Goal: Task Accomplishment & Management: Use online tool/utility

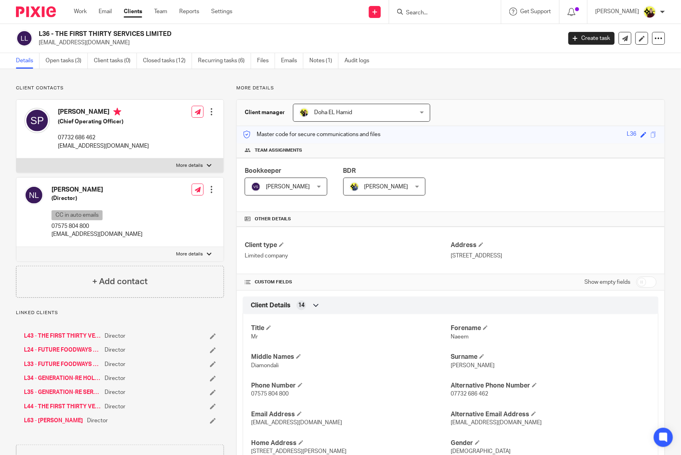
click at [424, 10] on input "Search" at bounding box center [441, 13] width 72 height 7
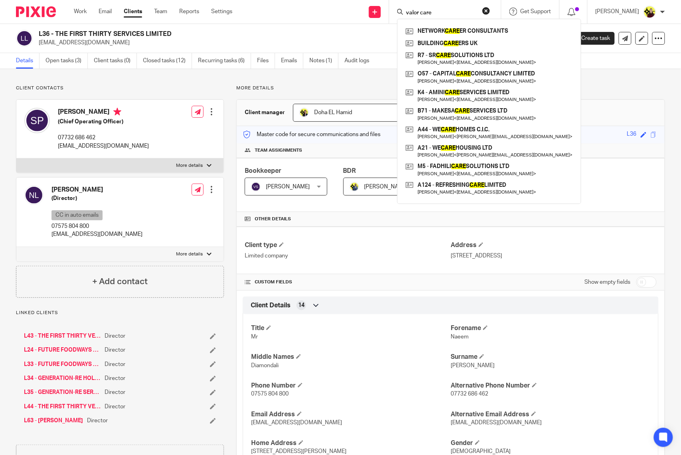
click at [432, 11] on input "valor care" at bounding box center [441, 13] width 72 height 7
paste input "VALOR CARE SERVICES"
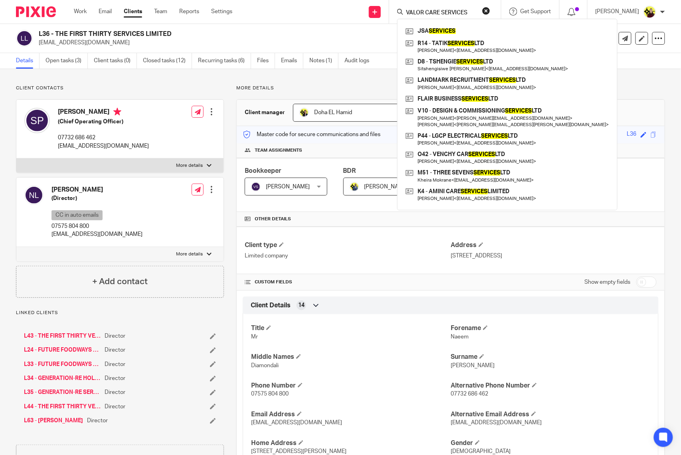
click at [432, 12] on input "VALOR CARE SERVICES" at bounding box center [441, 13] width 72 height 7
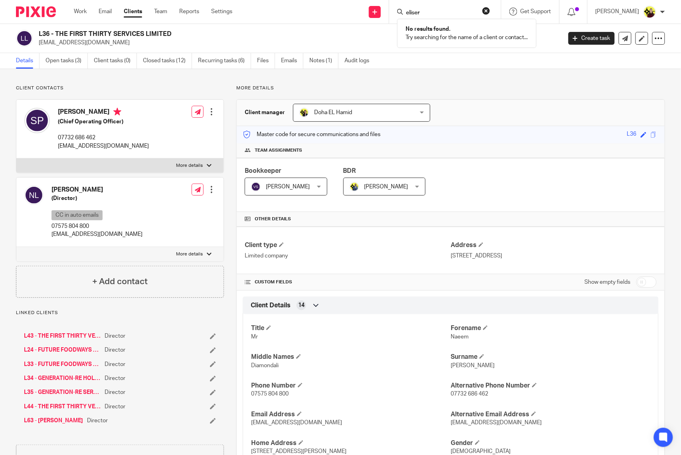
click at [427, 13] on input "eliser" at bounding box center [441, 13] width 72 height 7
click at [445, 10] on input "nevermin" at bounding box center [441, 13] width 72 height 7
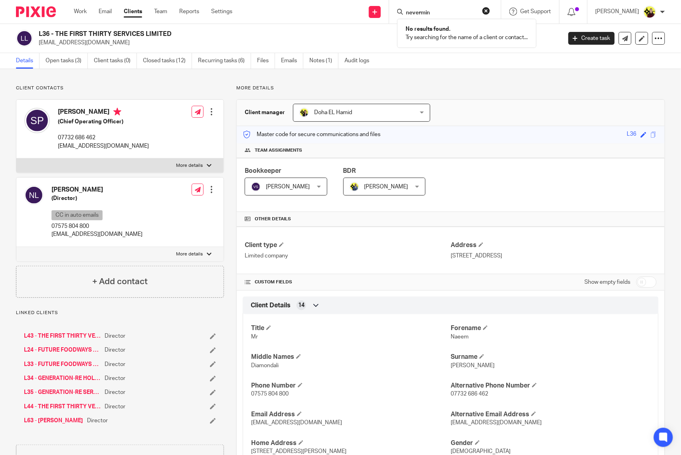
click at [445, 10] on input "nevermin" at bounding box center [441, 13] width 72 height 7
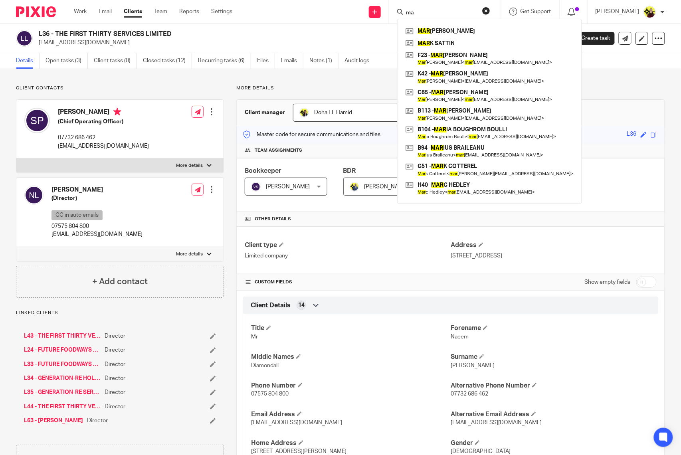
type input "m"
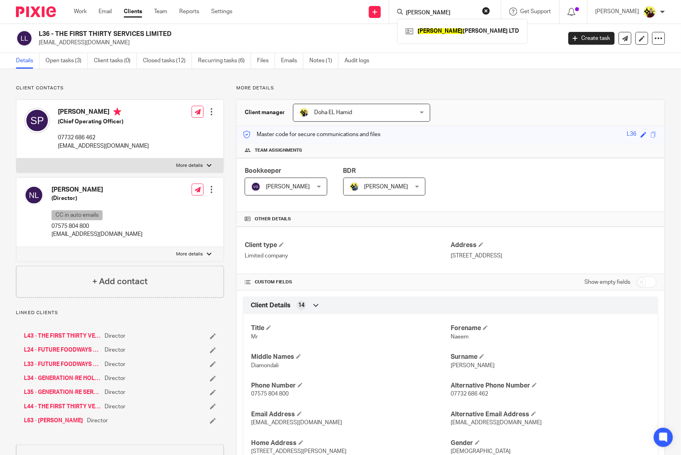
click at [424, 17] on div "turner TURNER LOVELL LTD" at bounding box center [445, 12] width 112 height 24
click at [423, 15] on input "turner" at bounding box center [441, 13] width 72 height 7
click at [449, 12] on input "turner" at bounding box center [441, 13] width 72 height 7
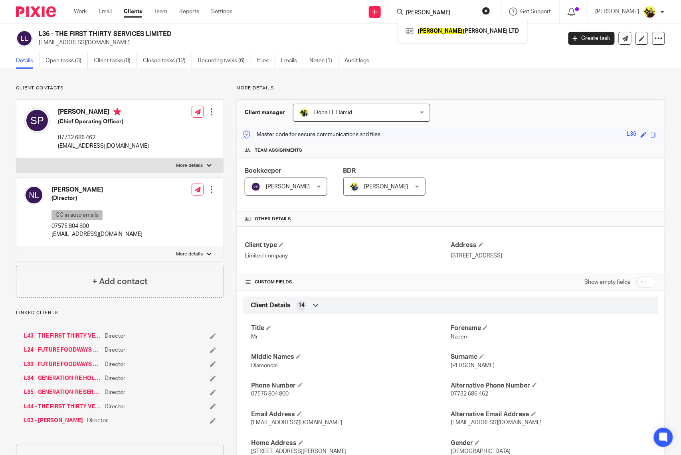
click at [449, 12] on input "turner" at bounding box center [441, 13] width 72 height 7
click at [437, 11] on input "l20" at bounding box center [441, 13] width 72 height 7
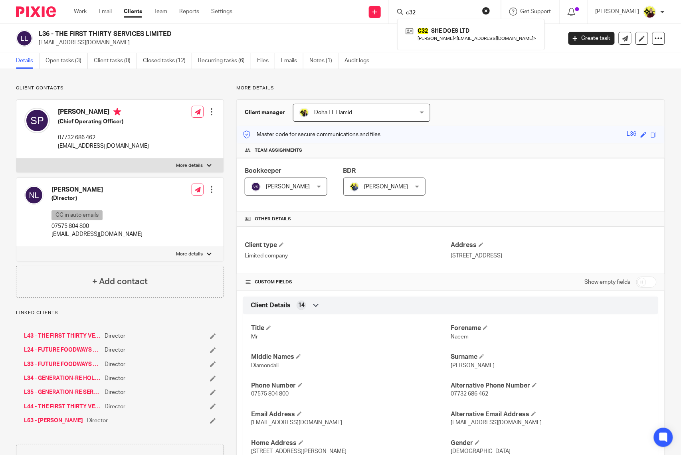
click at [467, 13] on input "c32" at bounding box center [441, 13] width 72 height 7
paste input "ELIZABETH LAMPTEY"
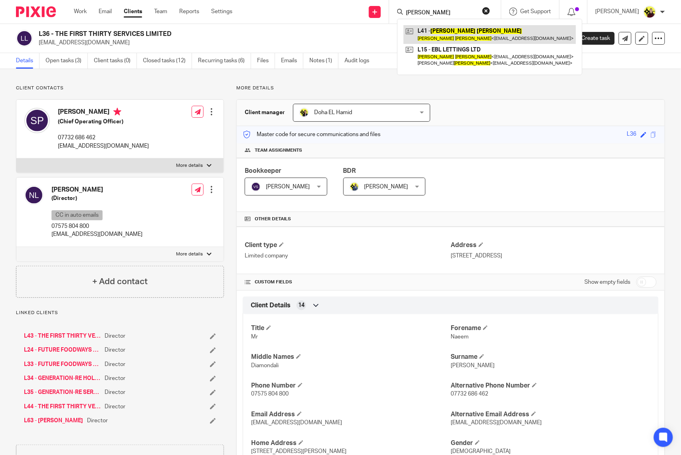
type input "ELIZABETH LAMPTEY"
click at [448, 32] on link at bounding box center [490, 34] width 173 height 18
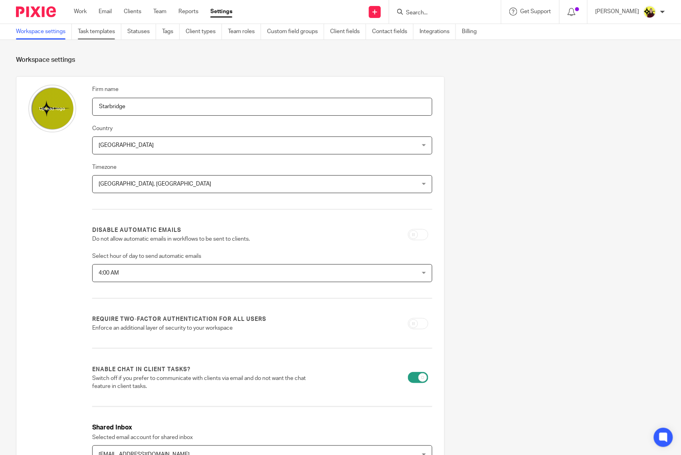
click at [82, 29] on link "Task templates" at bounding box center [100, 32] width 44 height 16
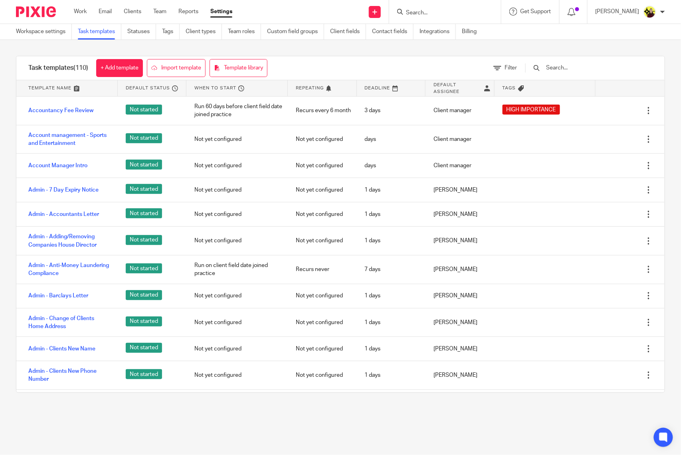
click at [571, 68] on input "text" at bounding box center [592, 68] width 93 height 9
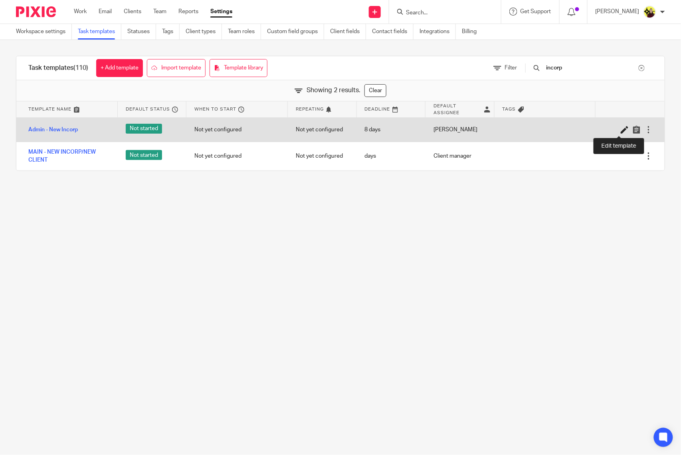
type input "incorp"
click at [621, 130] on icon at bounding box center [625, 130] width 8 height 8
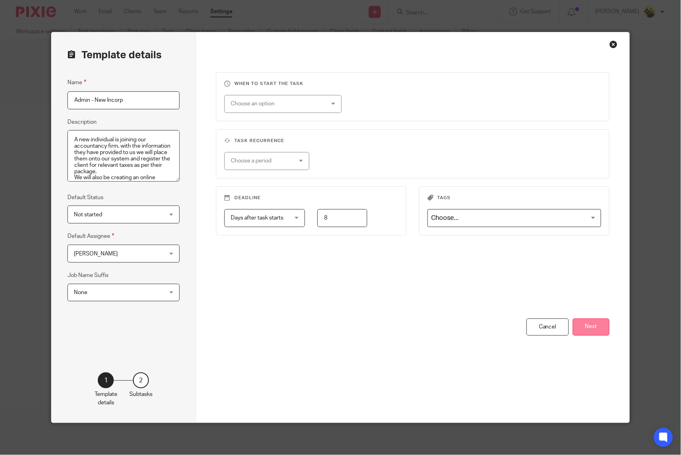
click at [580, 331] on button "Next" at bounding box center [591, 327] width 37 height 17
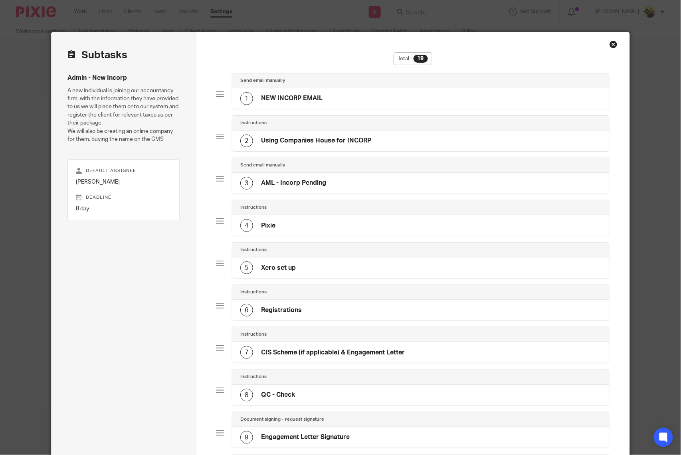
scroll to position [479, 0]
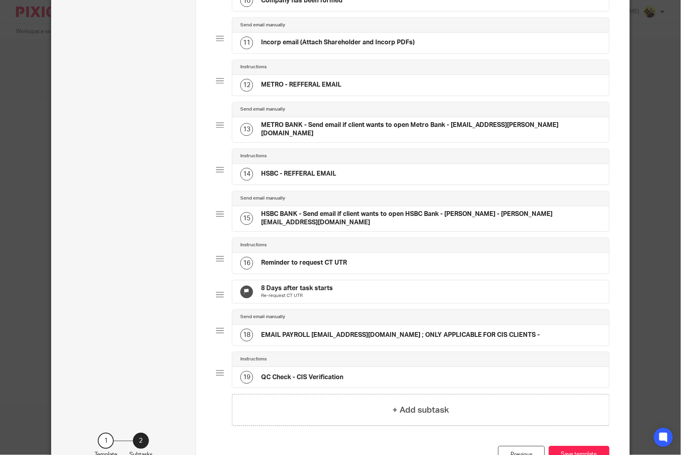
click at [298, 207] on div "Send email manually" at bounding box center [420, 199] width 377 height 15
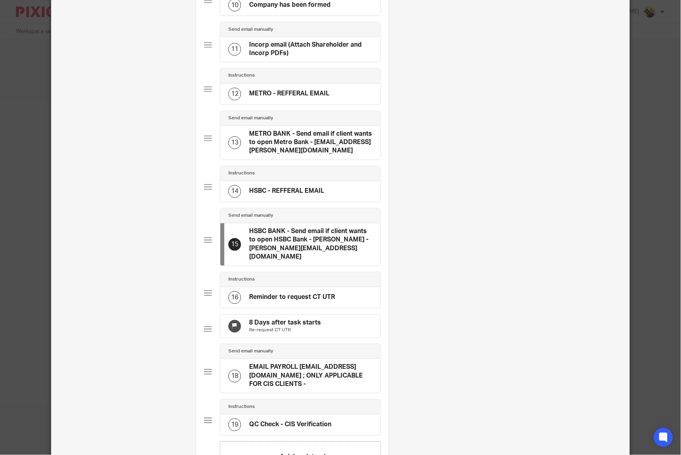
scroll to position [0, 76]
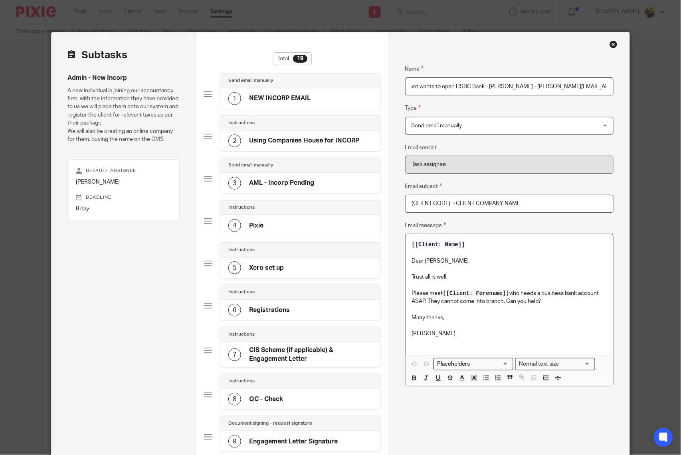
click at [547, 299] on p "Please meet [[Client: Forename]] who needs a business bank account ASAP. They c…" at bounding box center [509, 298] width 195 height 16
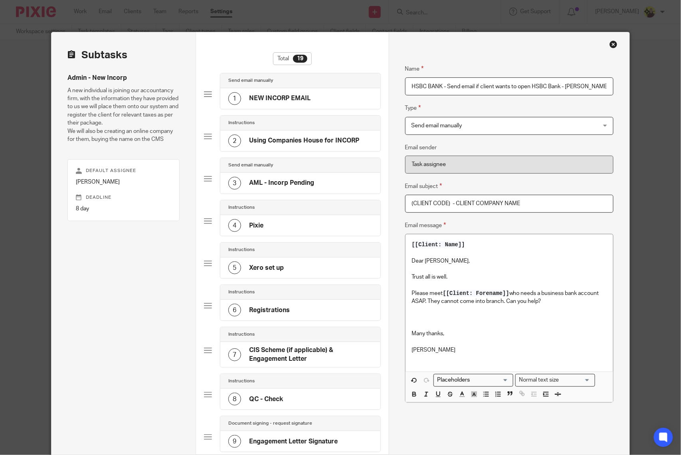
click at [415, 317] on p "To enrich screen reader interactions, please activate Accessibility in Grammarl…" at bounding box center [509, 318] width 195 height 8
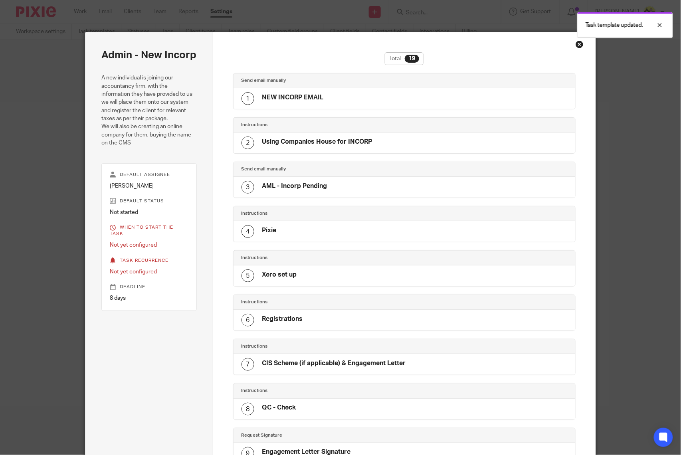
scroll to position [538, 0]
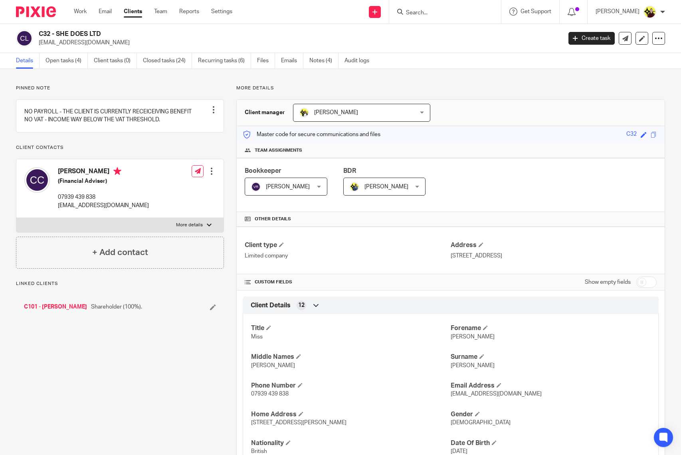
click at [66, 41] on p "[EMAIL_ADDRESS][DOMAIN_NAME]" at bounding box center [298, 43] width 518 height 8
click at [452, 10] on input "Search" at bounding box center [441, 13] width 72 height 7
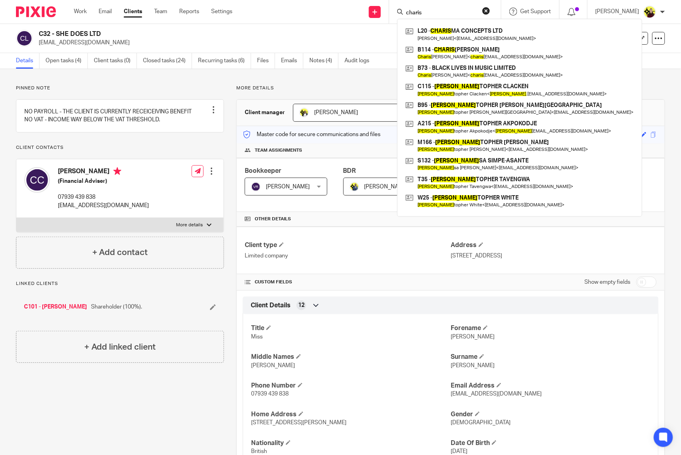
click at [445, 14] on input "charis" at bounding box center [441, 13] width 72 height 7
paste input "shenzu"
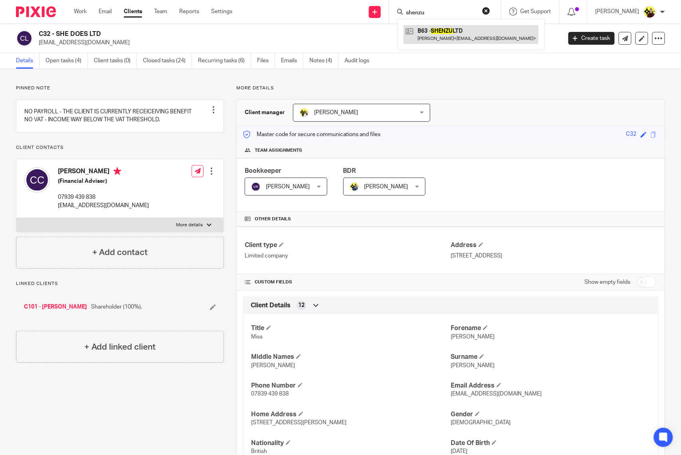
type input "shenzu"
click at [448, 42] on link at bounding box center [471, 34] width 135 height 18
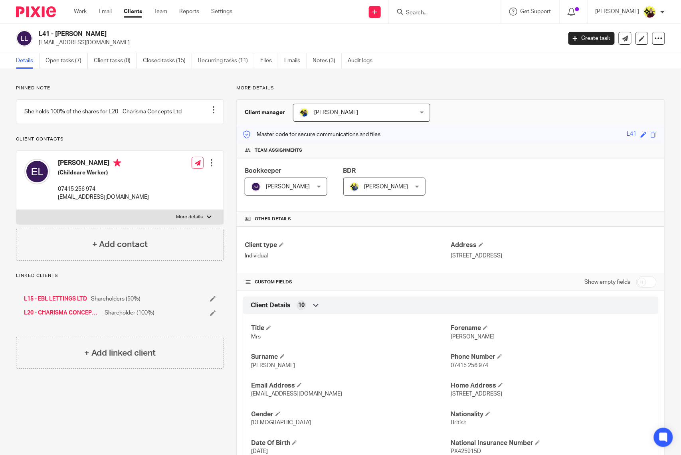
click at [465, 15] on input "Search" at bounding box center [441, 13] width 72 height 7
paste input "EBL LETTINGS LTD"
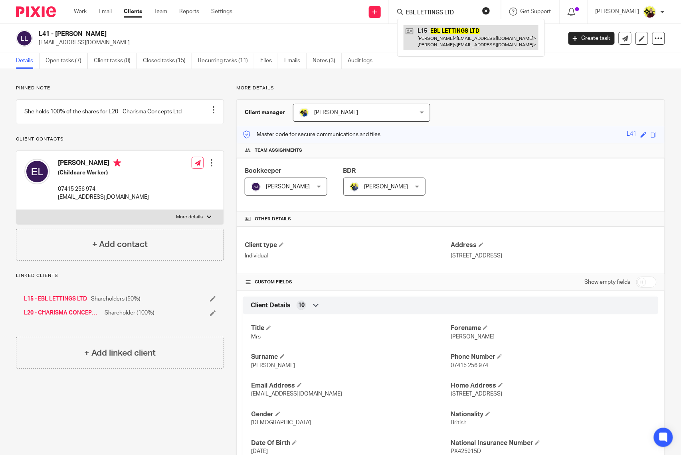
type input "EBL LETTINGS LTD"
click at [457, 37] on link at bounding box center [471, 37] width 135 height 25
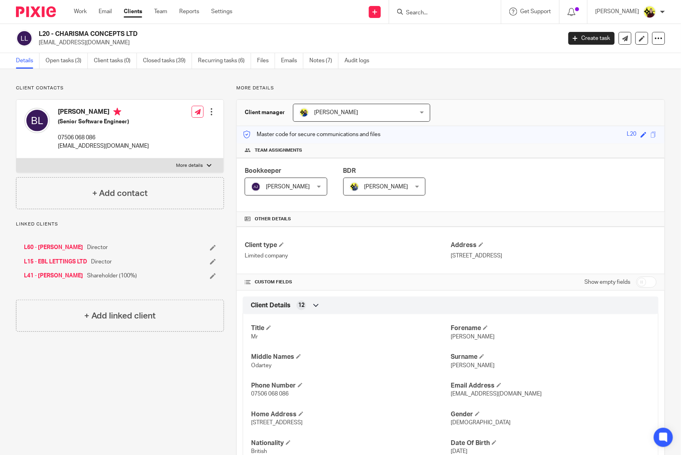
click at [443, 15] on input "Search" at bounding box center [441, 13] width 72 height 7
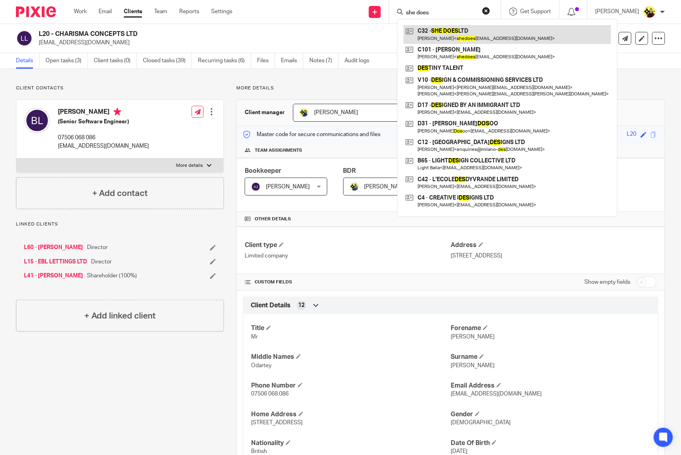
type input "she does"
click at [453, 37] on link at bounding box center [508, 34] width 208 height 18
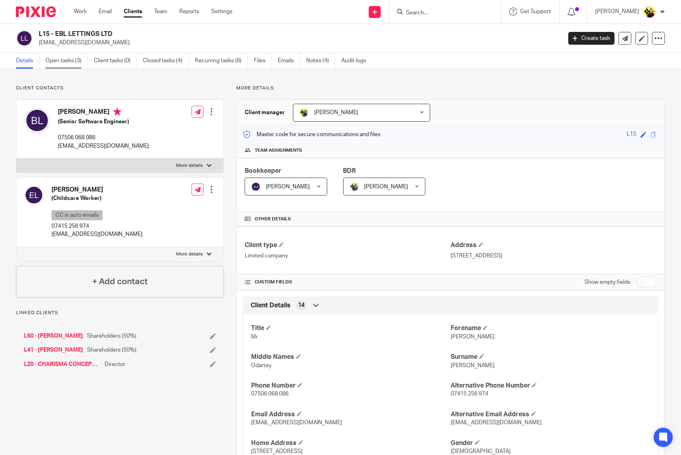
click at [73, 58] on link "Open tasks (3)" at bounding box center [67, 61] width 42 height 16
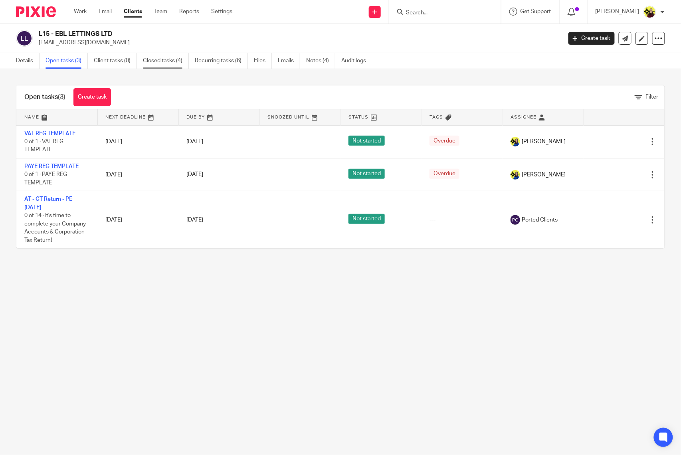
click at [157, 58] on link "Closed tasks (4)" at bounding box center [166, 61] width 46 height 16
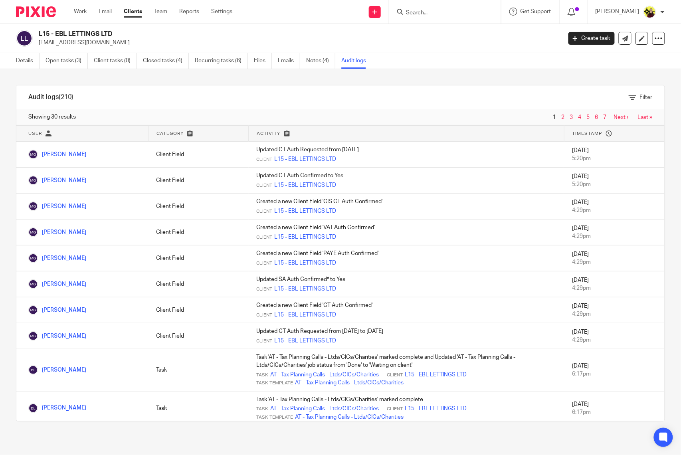
click at [345, 98] on div "Filter" at bounding box center [375, 97] width 556 height 8
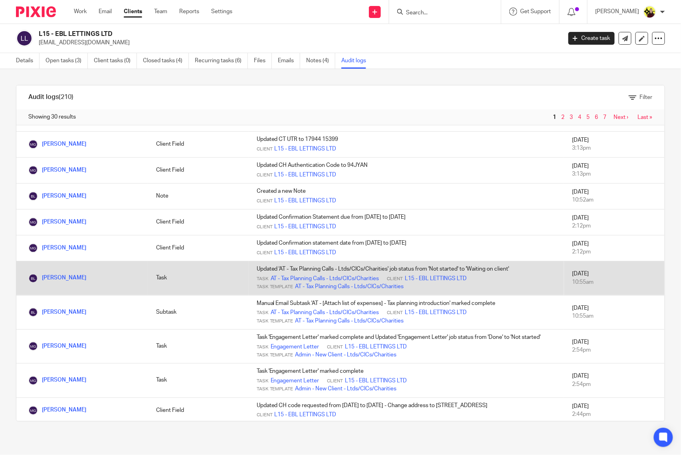
scroll to position [609, 0]
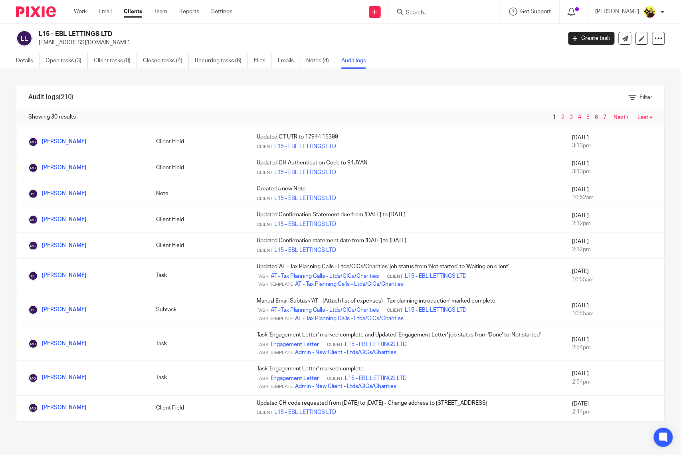
click at [562, 117] on link "2" at bounding box center [563, 118] width 3 height 6
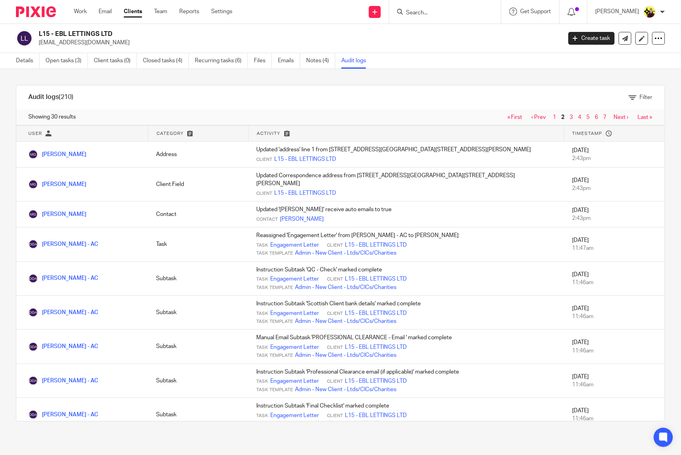
click at [570, 116] on link "3" at bounding box center [571, 118] width 3 height 6
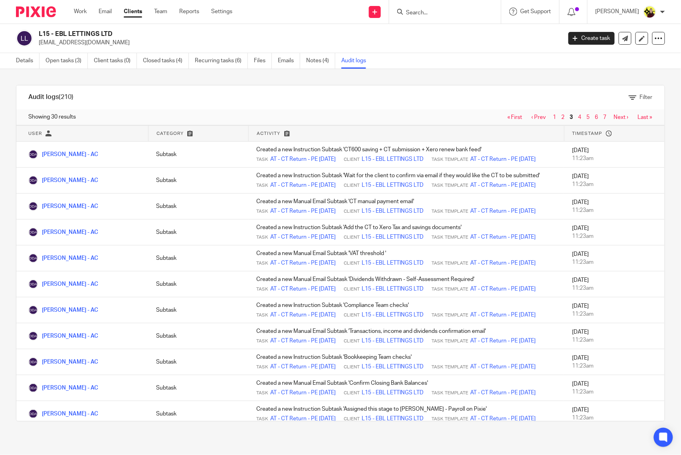
click at [562, 115] on link "2" at bounding box center [563, 118] width 3 height 6
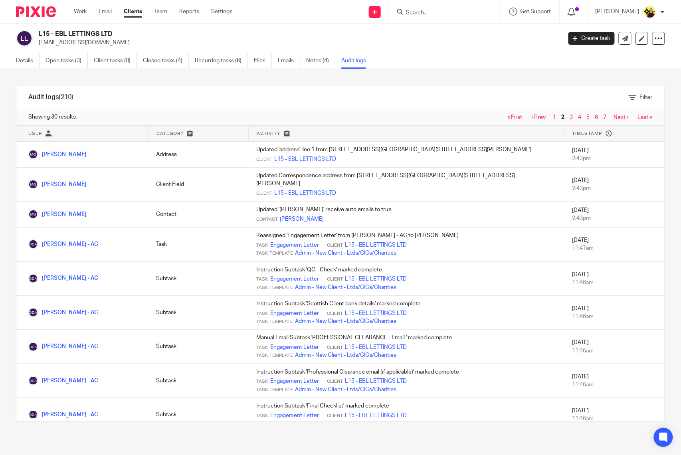
click at [554, 119] on link "1" at bounding box center [555, 118] width 3 height 6
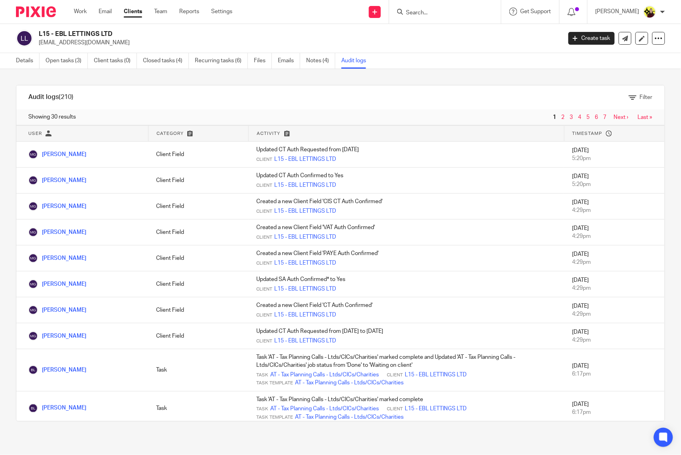
click at [629, 101] on div "Filter" at bounding box center [641, 97] width 24 height 8
click at [640, 95] on span "Filter" at bounding box center [646, 98] width 13 height 6
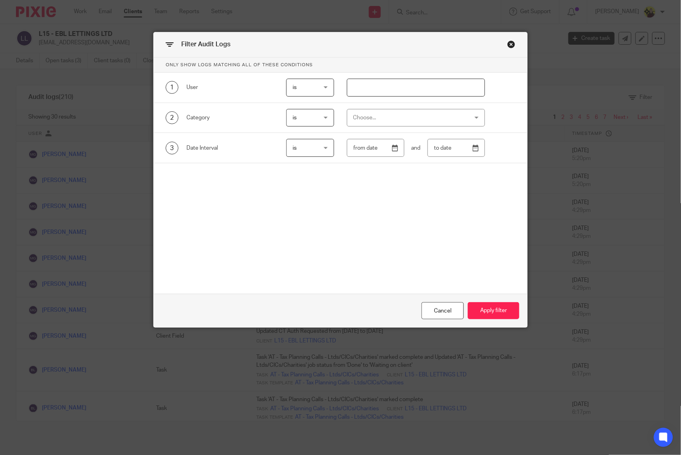
click at [354, 115] on div "Choose..." at bounding box center [406, 117] width 105 height 17
click at [319, 86] on span "is" at bounding box center [309, 87] width 33 height 17
click at [375, 81] on input "text" at bounding box center [416, 88] width 139 height 18
click at [286, 126] on div "is is" at bounding box center [310, 118] width 48 height 18
click at [222, 193] on div "Only show logs matching all of these conditions 1 User is is is is not is 2 Cat…" at bounding box center [341, 143] width 374 height 171
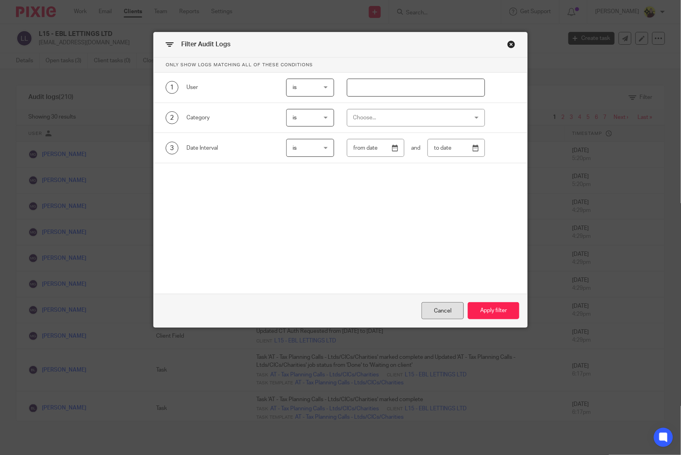
click at [437, 303] on div "Cancel" at bounding box center [443, 310] width 42 height 17
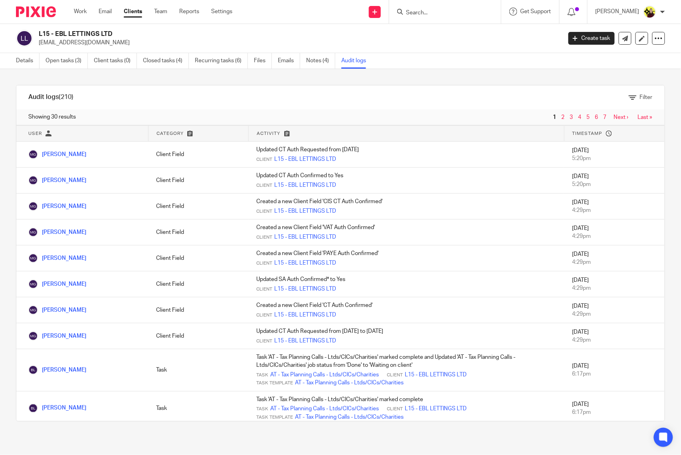
click at [600, 113] on div "Showing 30 results 1 2 3 4 5 6 7 Next › Last »" at bounding box center [340, 117] width 649 height 16
click at [614, 119] on link "Next ›" at bounding box center [621, 118] width 15 height 6
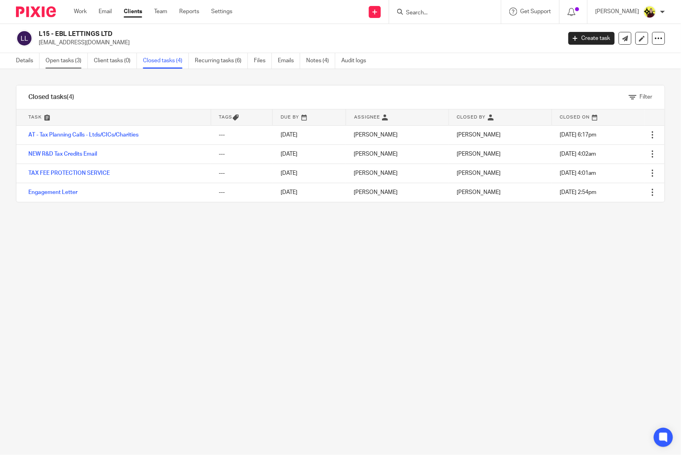
click at [69, 61] on link "Open tasks (3)" at bounding box center [67, 61] width 42 height 16
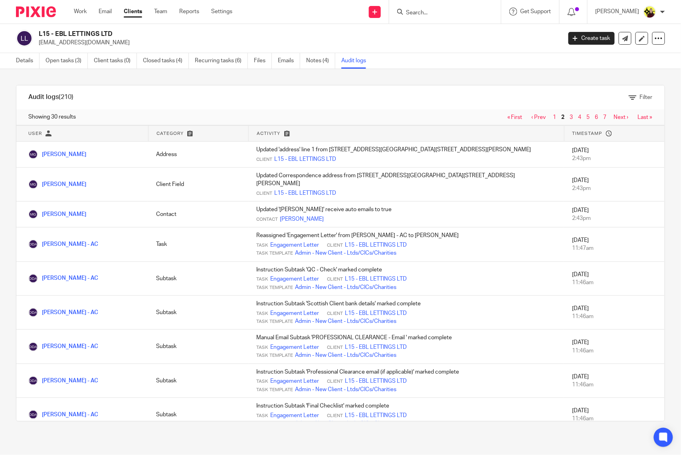
click at [614, 117] on link "Next ›" at bounding box center [621, 118] width 15 height 6
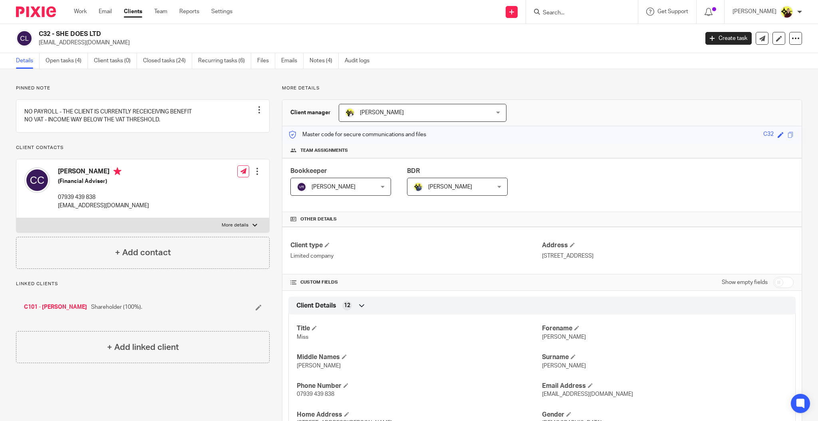
click at [585, 16] on input "Search" at bounding box center [578, 13] width 72 height 7
paste input "Celine Basma <celinebooks@hotmail.com>"
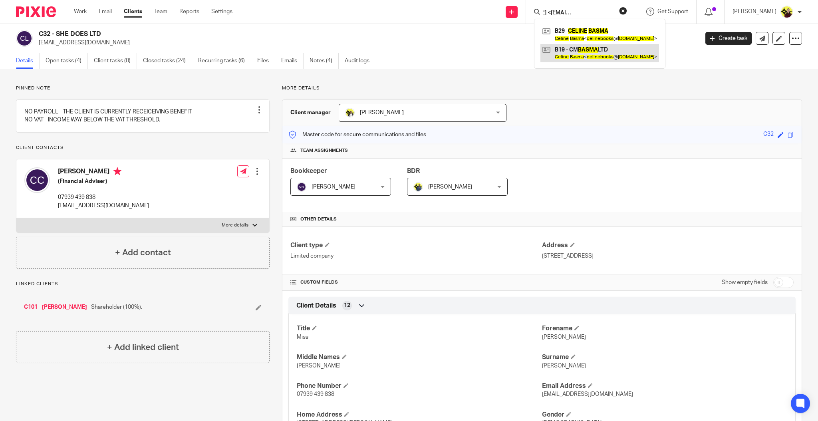
type input "Celine Basma <celinebooks@hotmail.com>"
click at [591, 51] on link at bounding box center [599, 53] width 119 height 18
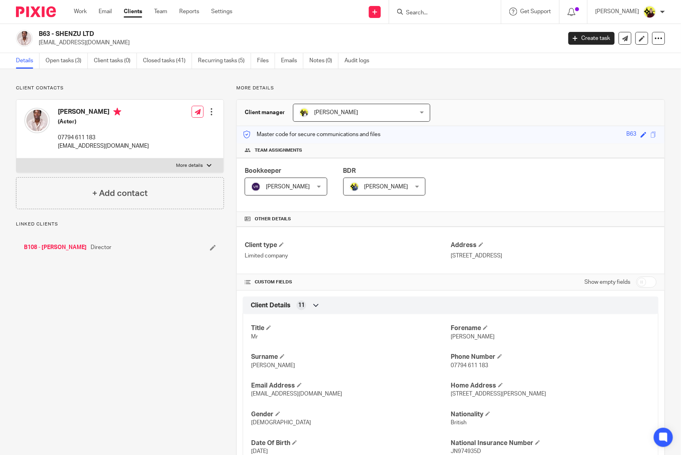
click at [81, 51] on div "B63 - SHENZU LTD ashleymbyam@gmail.com Create task Update from Companies House …" at bounding box center [340, 38] width 681 height 29
click at [72, 58] on link "Open tasks (3)" at bounding box center [67, 61] width 42 height 16
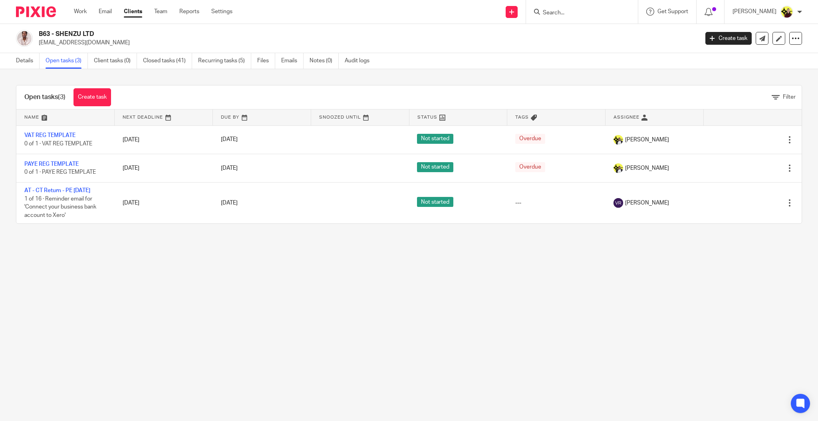
click at [586, 13] on input "Search" at bounding box center [578, 13] width 72 height 7
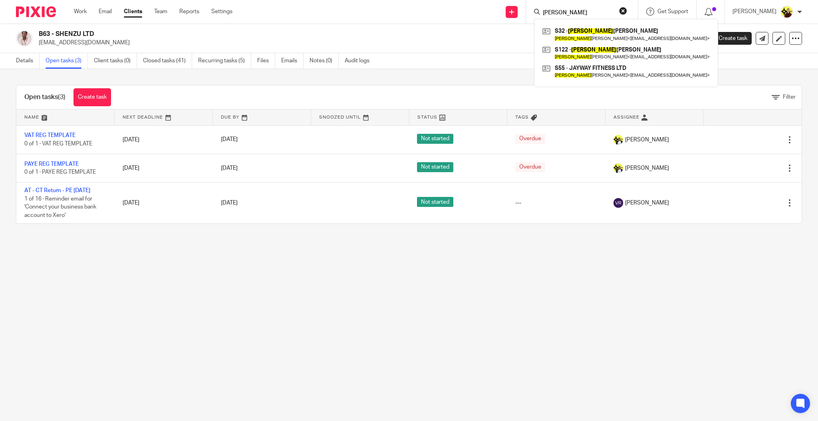
click at [579, 11] on input "[PERSON_NAME]" at bounding box center [578, 13] width 72 height 7
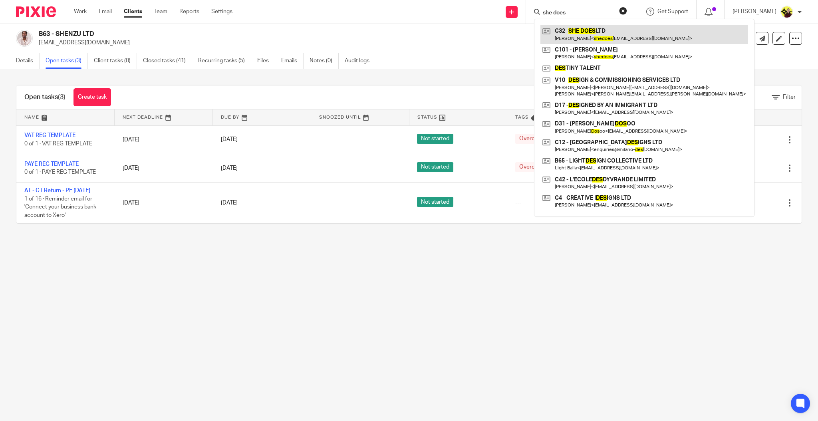
type input "she does"
click at [596, 36] on link at bounding box center [644, 34] width 208 height 18
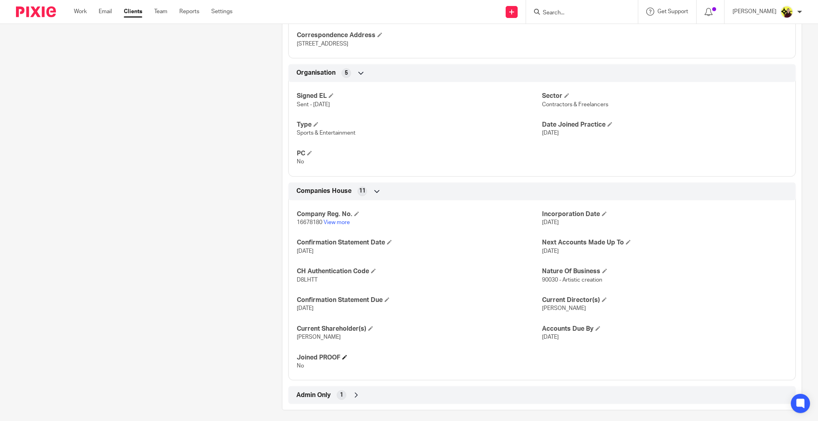
scroll to position [442, 0]
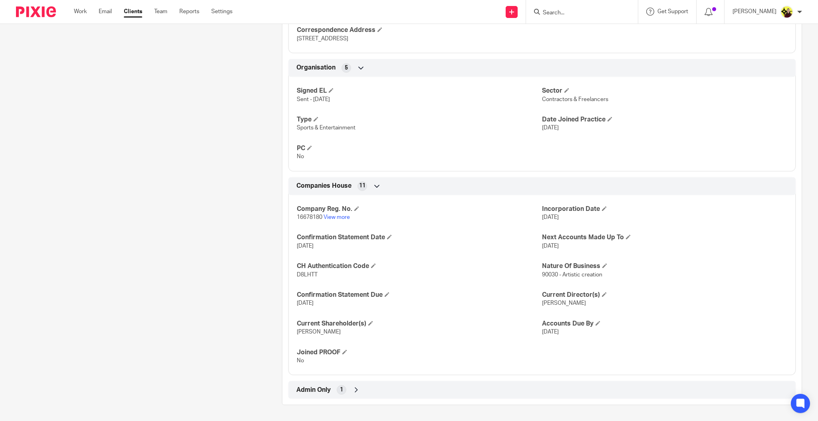
click at [475, 381] on div "Admin Only 1" at bounding box center [541, 390] width 507 height 18
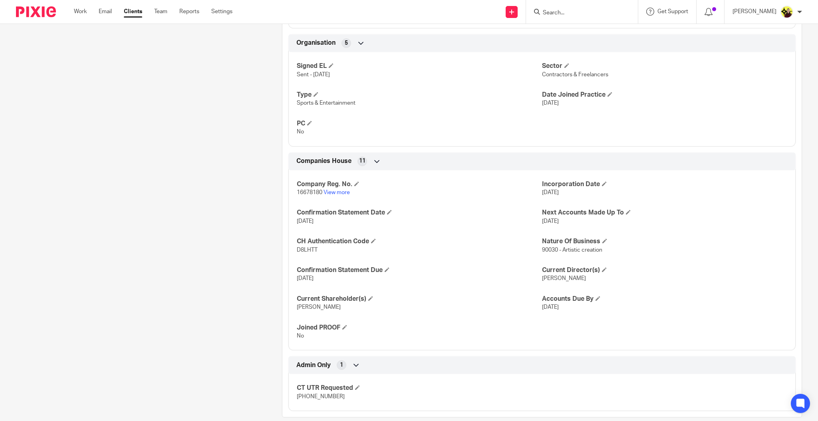
scroll to position [479, 0]
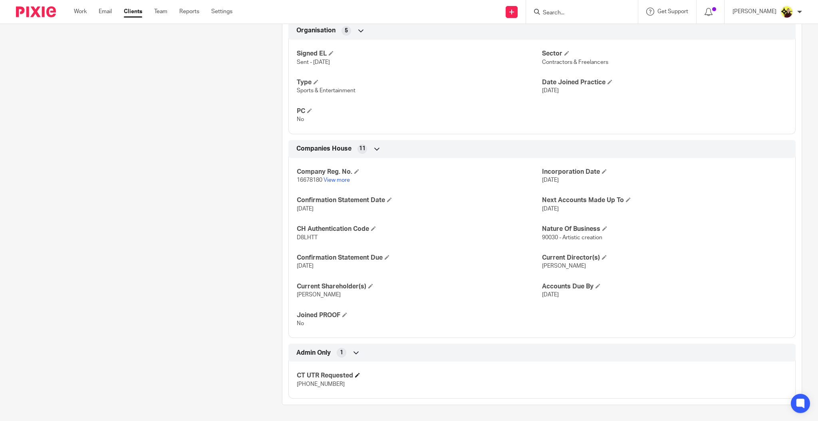
click at [354, 376] on h4 "CT UTR Requested" at bounding box center [419, 375] width 245 height 8
click at [360, 375] on h4 "CT UTR Requested" at bounding box center [419, 375] width 245 height 8
click at [357, 377] on span at bounding box center [357, 375] width 5 height 5
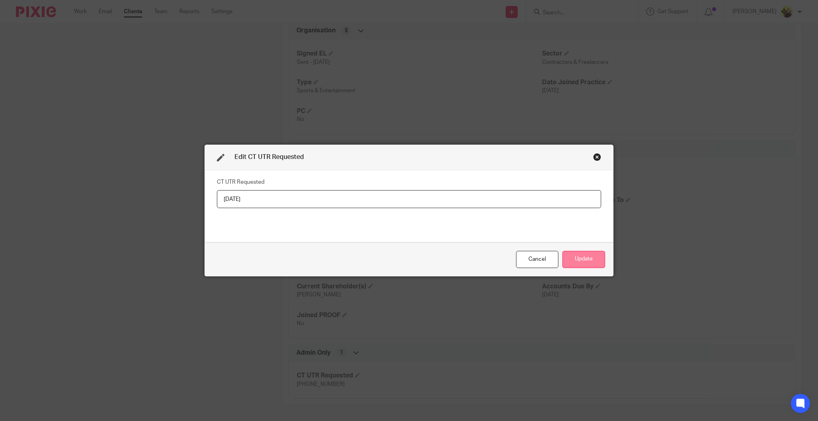
type input "08-09-2025"
click at [580, 260] on button "Update" at bounding box center [583, 259] width 43 height 17
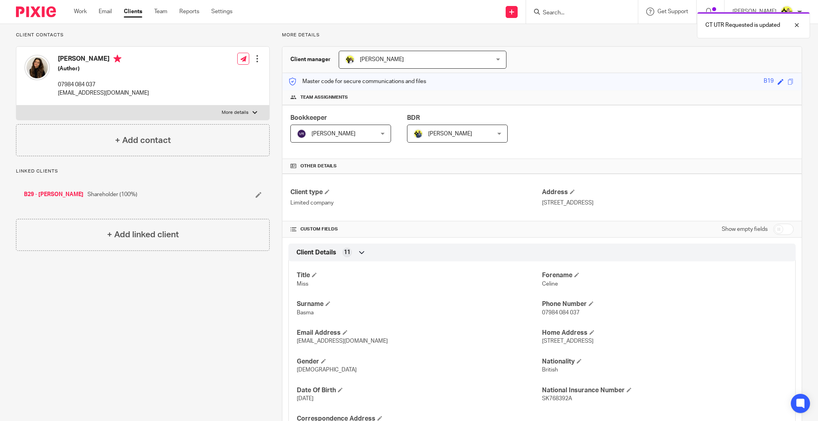
scroll to position [0, 0]
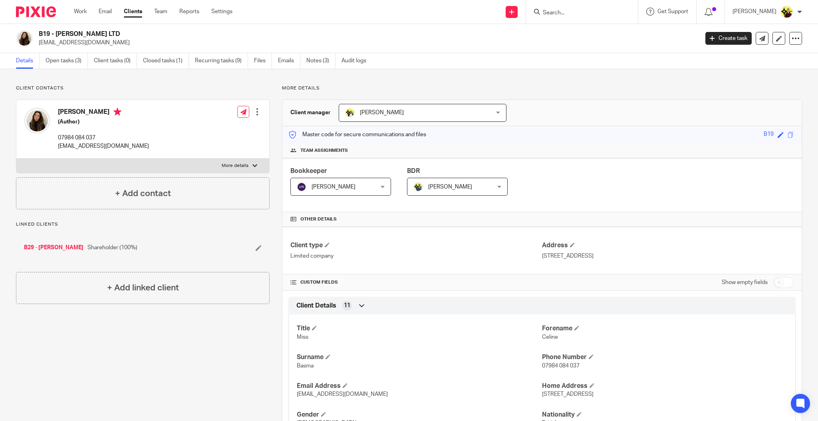
click at [222, 165] on p "More details" at bounding box center [235, 166] width 27 height 6
click at [16, 159] on input "More details" at bounding box center [16, 158] width 0 height 0
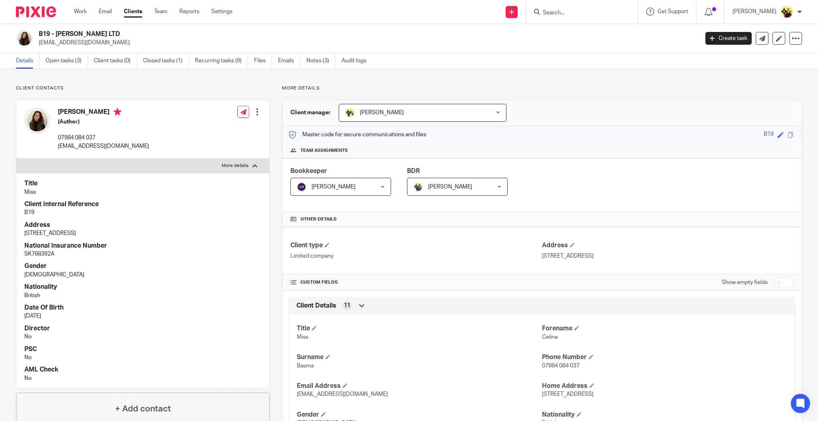
click at [222, 165] on p "More details" at bounding box center [235, 166] width 27 height 6
click at [16, 159] on input "More details" at bounding box center [16, 158] width 0 height 0
checkbox input "false"
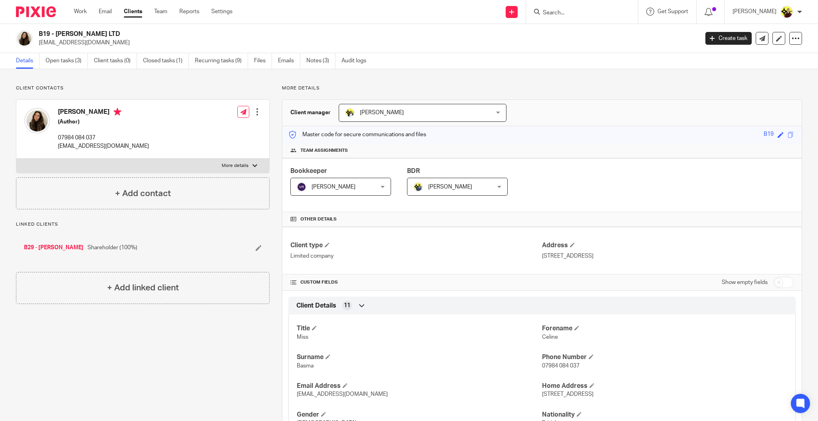
click at [560, 12] on input "Search" at bounding box center [578, 13] width 72 height 7
click at [559, 10] on input "abibola -" at bounding box center [578, 13] width 72 height 7
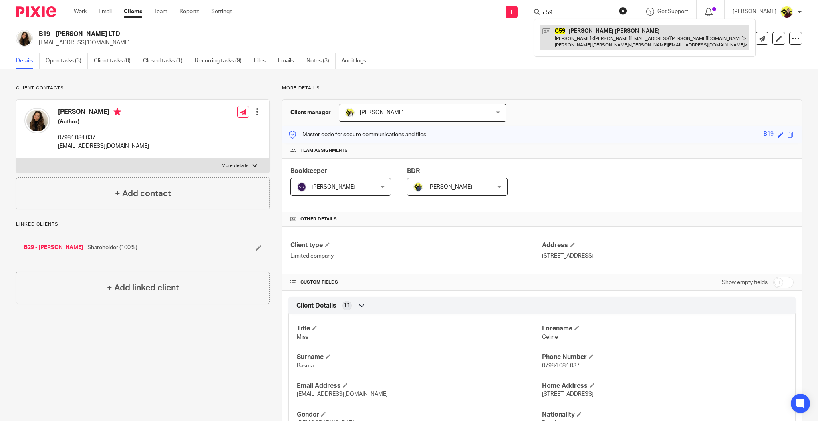
type input "c59"
click at [572, 35] on link at bounding box center [644, 37] width 209 height 25
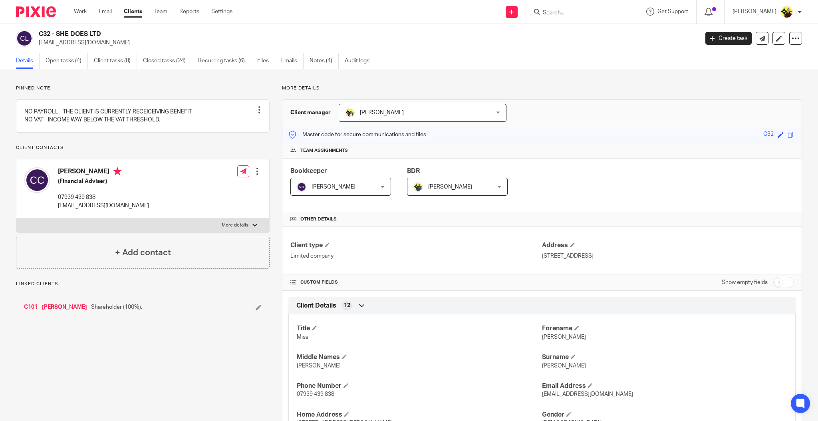
click at [83, 201] on p "07939 439 838" at bounding box center [103, 197] width 91 height 8
copy div "07939 439 838"
click at [575, 7] on form at bounding box center [584, 12] width 85 height 10
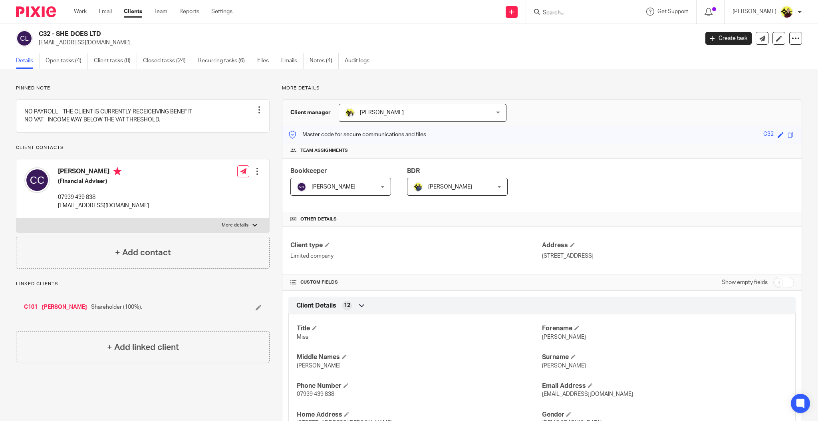
click at [574, 14] on input "Search" at bounding box center [578, 13] width 72 height 7
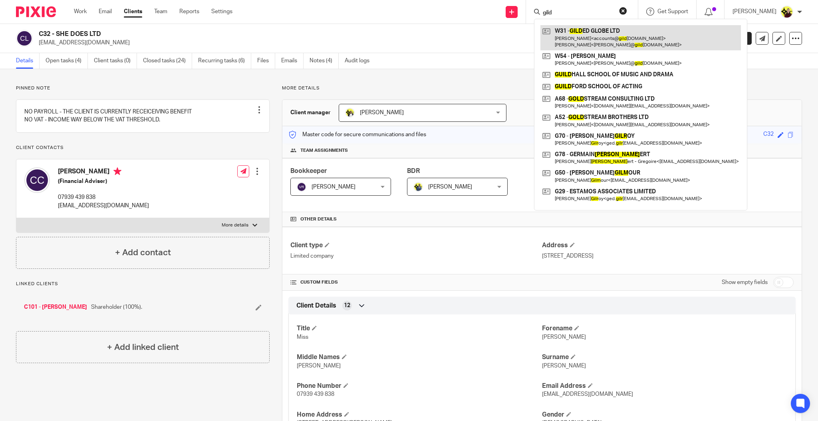
type input "gild"
click at [619, 33] on link at bounding box center [640, 37] width 201 height 25
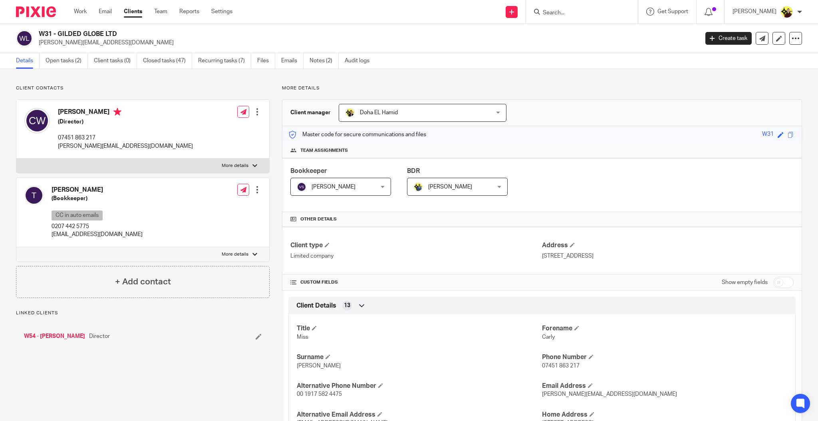
drag, startPoint x: 127, startPoint y: 29, endPoint x: 58, endPoint y: 38, distance: 69.3
click at [58, 38] on div "W31 - GILDED GLOBE LTD [PERSON_NAME][EMAIL_ADDRESS][DOMAIN_NAME] Create task Up…" at bounding box center [409, 38] width 818 height 29
copy h2 "GILDED GLOBE LTD"
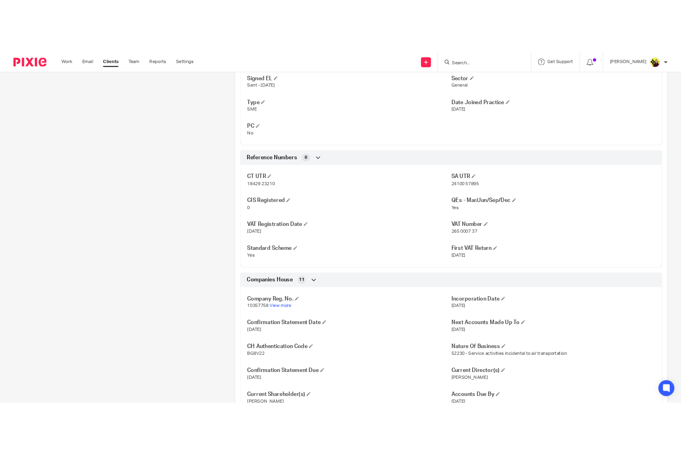
scroll to position [665, 0]
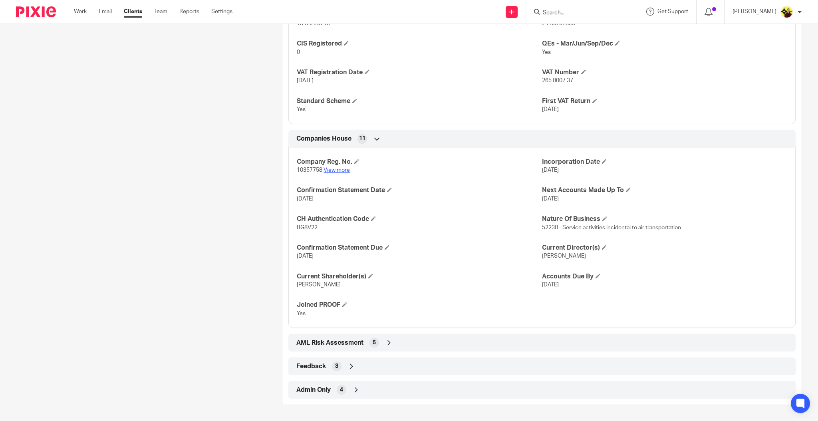
click at [344, 169] on link "View more" at bounding box center [337, 170] width 26 height 6
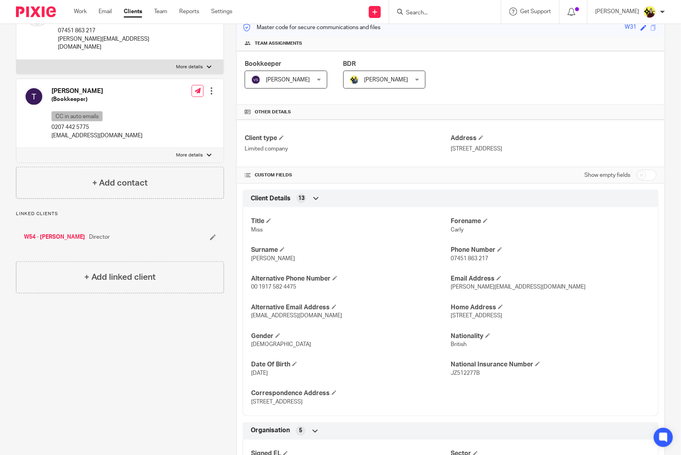
scroll to position [0, 0]
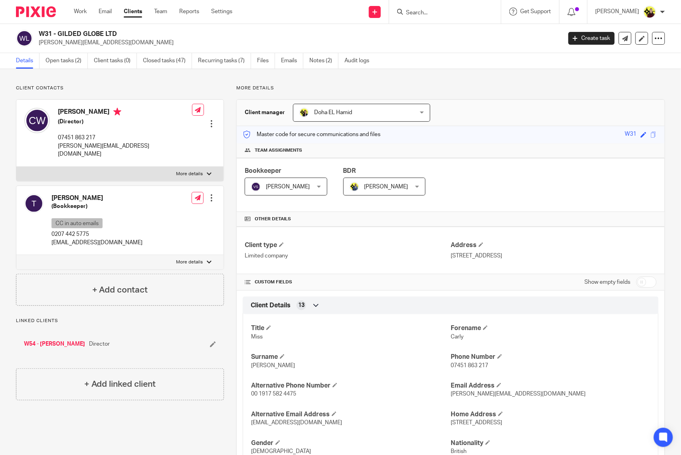
click at [436, 12] on input "Search" at bounding box center [441, 13] width 72 height 7
type input "w33"
click at [444, 33] on link at bounding box center [471, 34] width 135 height 18
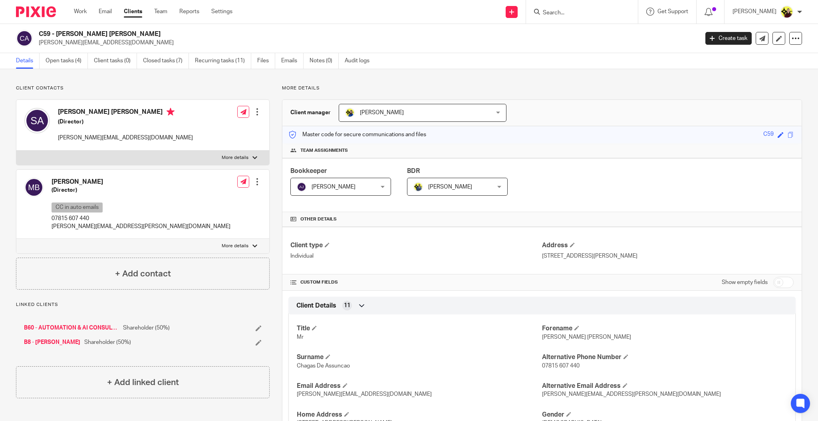
click at [73, 43] on p "[PERSON_NAME][EMAIL_ADDRESS][DOMAIN_NAME]" at bounding box center [366, 43] width 655 height 8
click at [73, 43] on p "sandra.chagas@outlook.com" at bounding box center [366, 43] width 655 height 8
copy main "sandra.chagas@outlook.com Create task Update from Companies House Export data M…"
click at [106, 224] on p "michael.buchmann@outlook.com" at bounding box center [141, 226] width 179 height 8
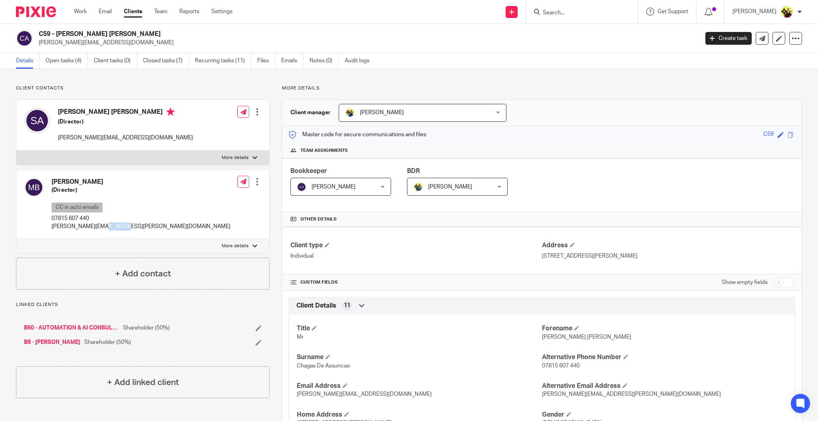
click at [106, 223] on p "michael.buchmann@outlook.com" at bounding box center [141, 226] width 179 height 8
click at [106, 223] on p "[PERSON_NAME][EMAIL_ADDRESS][PERSON_NAME][DOMAIN_NAME]" at bounding box center [141, 226] width 179 height 8
copy div "[PERSON_NAME][EMAIL_ADDRESS][PERSON_NAME][DOMAIN_NAME]"
click at [561, 14] on input "Search" at bounding box center [578, 13] width 72 height 7
type input "m66"
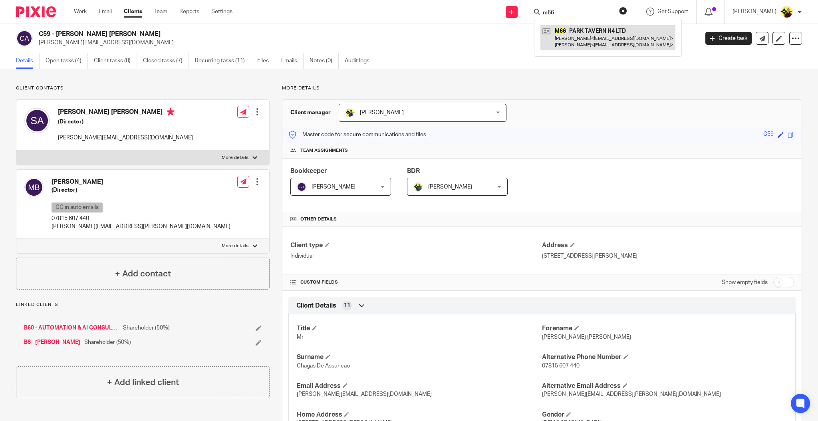
click at [572, 38] on link at bounding box center [607, 37] width 135 height 25
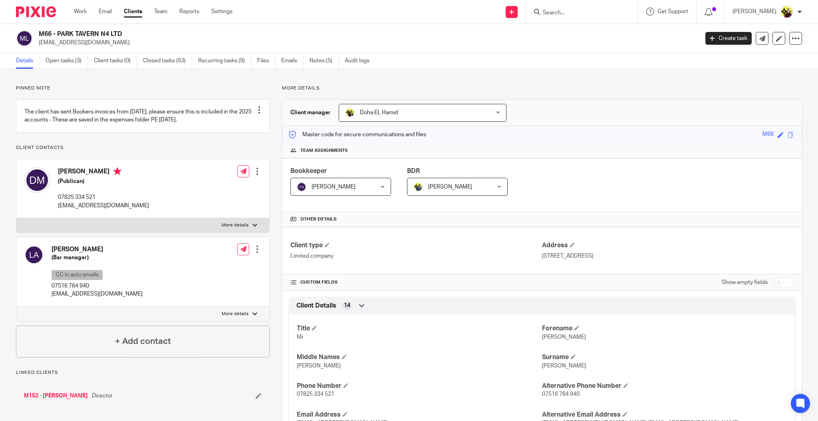
click at [255, 253] on div at bounding box center [257, 249] width 8 height 8
click at [216, 332] on span "Delete contact" at bounding box center [211, 331] width 38 height 6
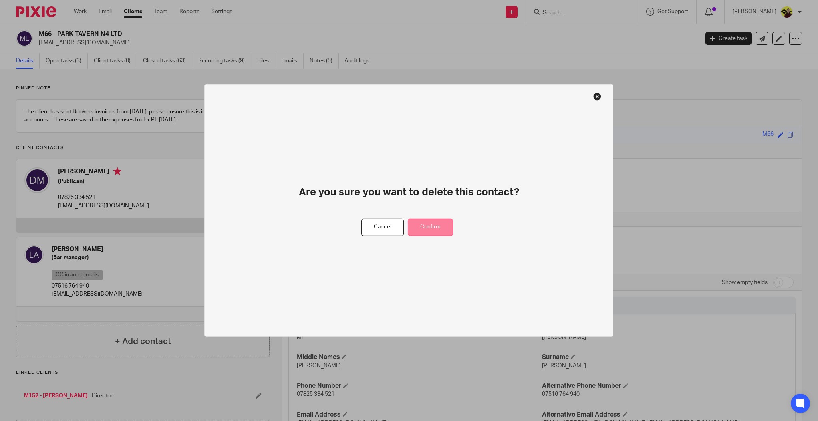
click at [418, 231] on button "Confirm" at bounding box center [430, 227] width 45 height 17
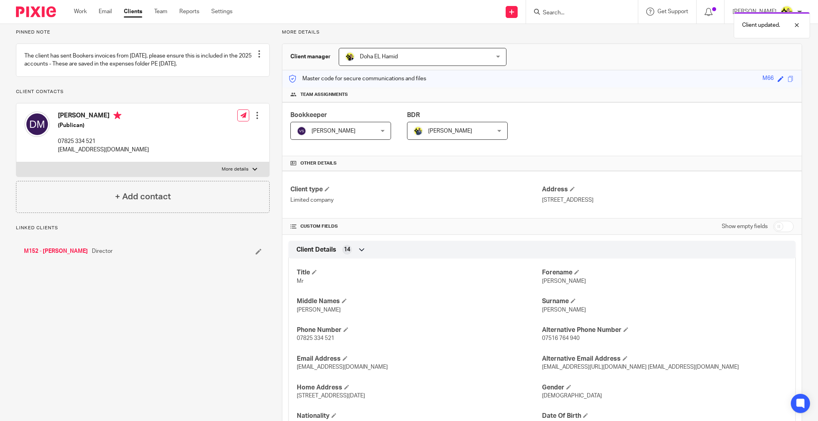
scroll to position [160, 0]
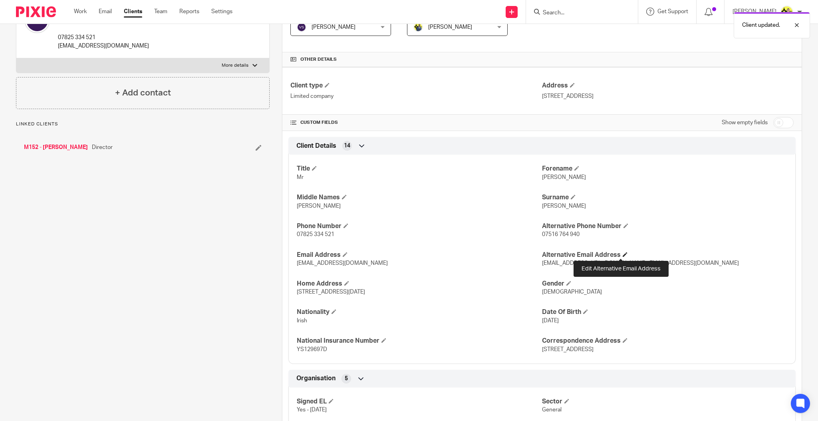
click at [623, 253] on span at bounding box center [625, 254] width 5 height 5
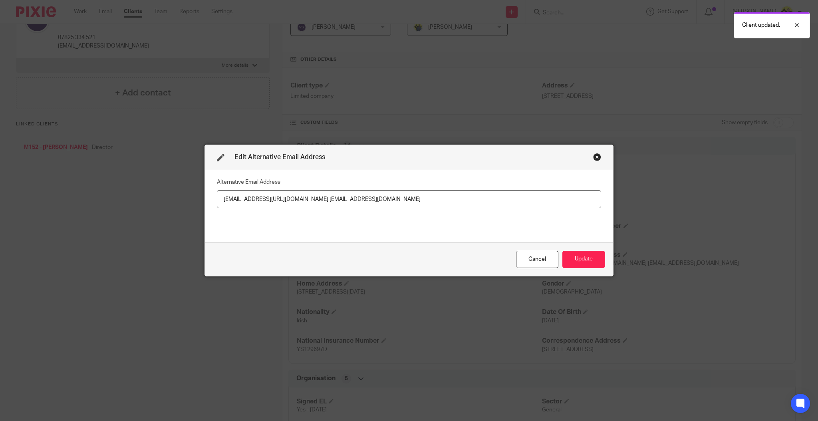
drag, startPoint x: 301, startPoint y: 194, endPoint x: 445, endPoint y: 212, distance: 144.9
click at [445, 212] on div "Alternative Email Address [EMAIL_ADDRESS][URL][DOMAIN_NAME] [EMAIL_ADDRESS][DOM…" at bounding box center [409, 206] width 384 height 60
type input "[EMAIL_ADDRESS][DOMAIN_NAME]"
click at [586, 265] on button "Update" at bounding box center [583, 259] width 43 height 17
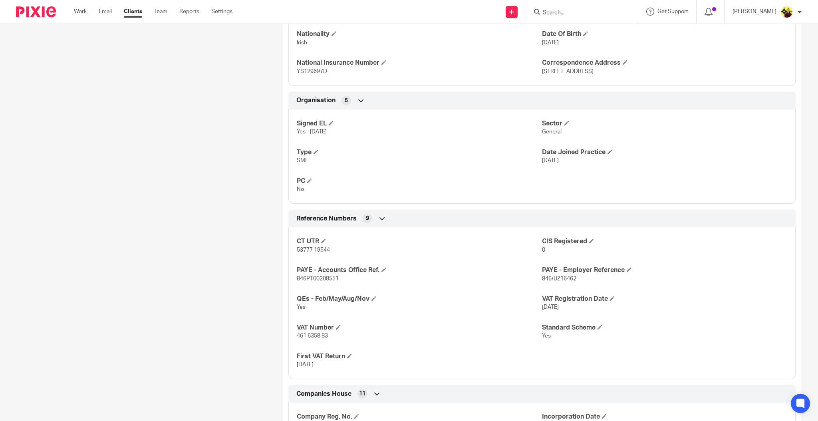
scroll to position [669, 0]
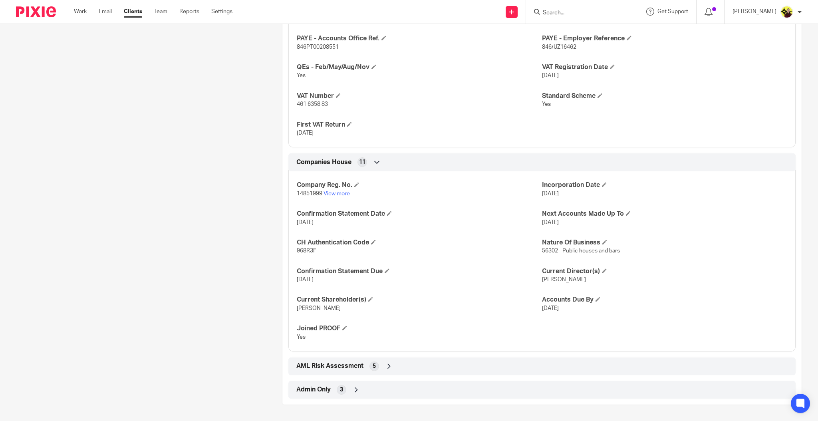
click at [407, 388] on div "Admin Only 3" at bounding box center [541, 390] width 495 height 14
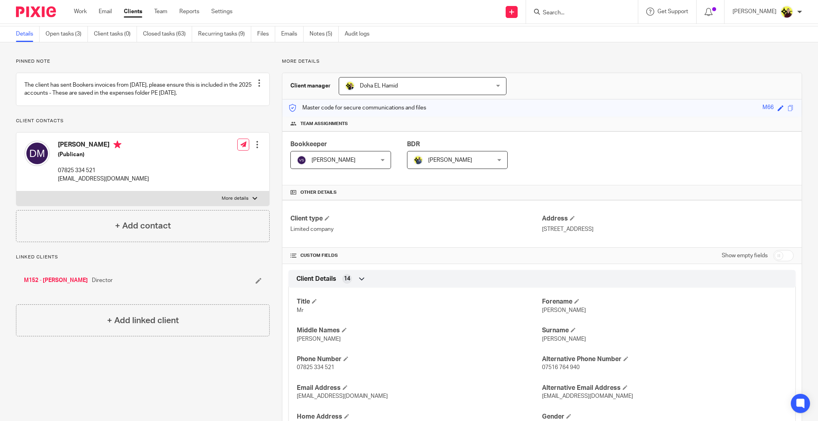
scroll to position [0, 0]
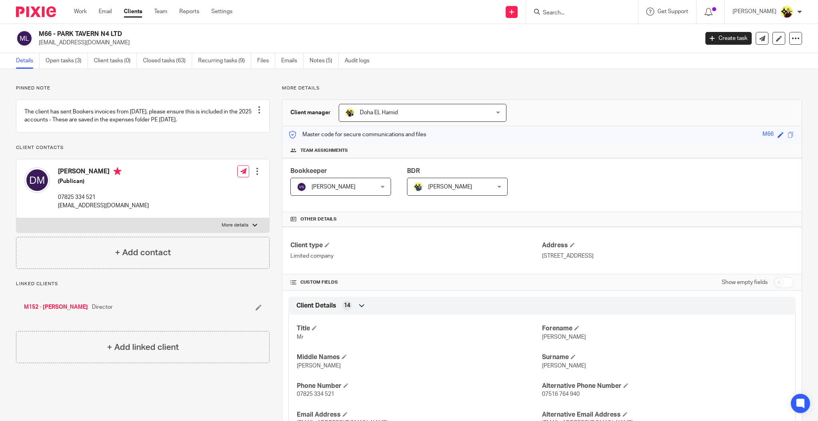
click at [579, 15] on input "Search" at bounding box center [578, 13] width 72 height 7
click at [132, 14] on link "Clients" at bounding box center [133, 12] width 18 height 8
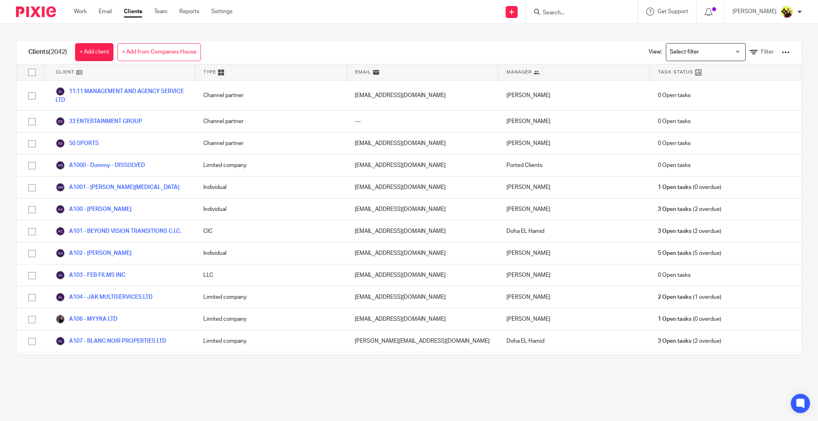
click at [542, 10] on input "Search" at bounding box center [578, 13] width 72 height 7
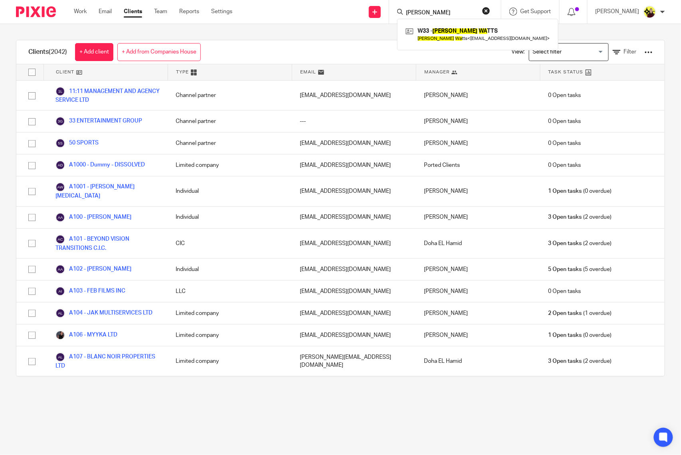
type input "THOMAS WA"
click at [435, 34] on link at bounding box center [478, 34] width 149 height 18
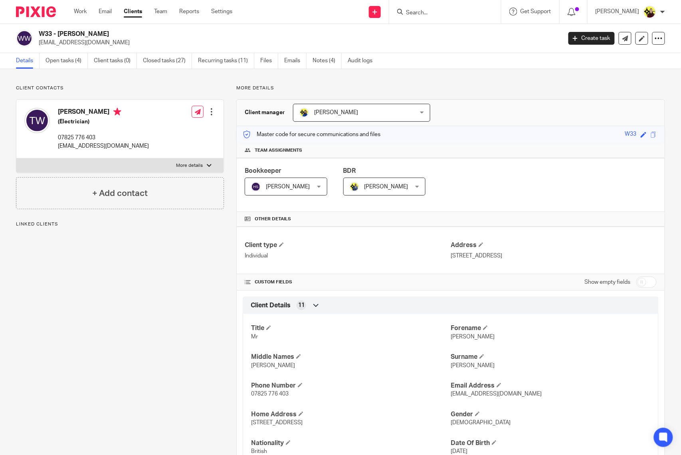
click at [644, 288] on input "checkbox" at bounding box center [647, 282] width 20 height 11
checkbox input "true"
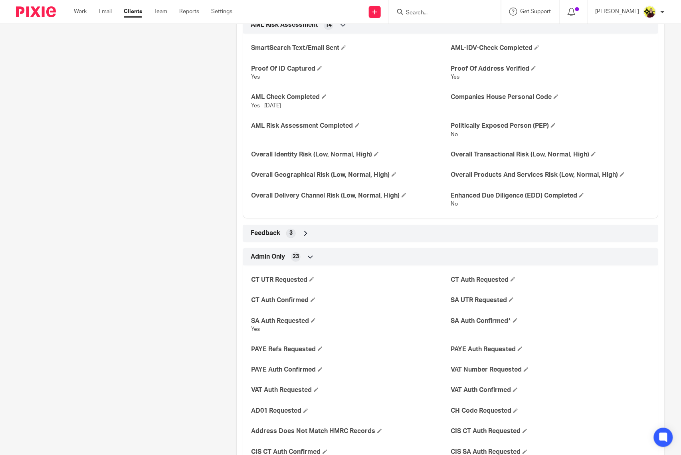
scroll to position [683, 0]
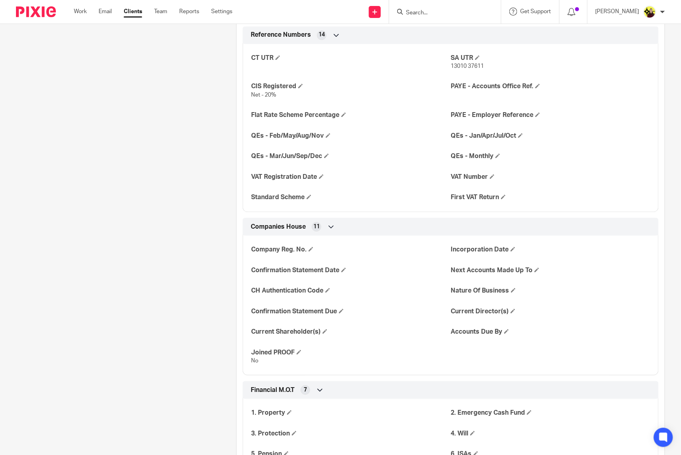
click at [451, 69] on span "13010 37611" at bounding box center [467, 67] width 33 height 6
copy p "13010 37611"
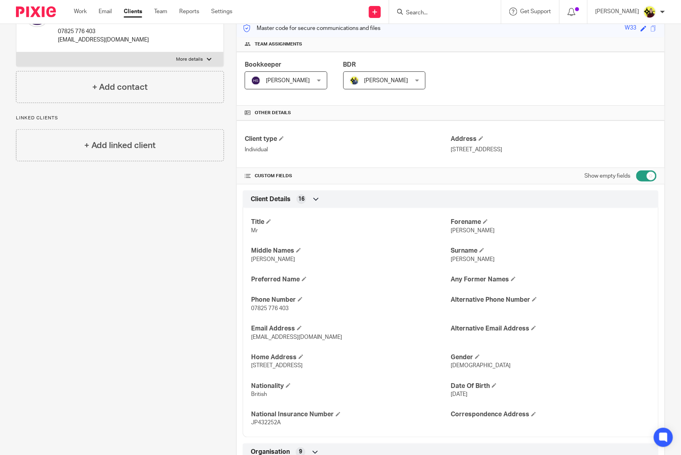
scroll to position [53, 0]
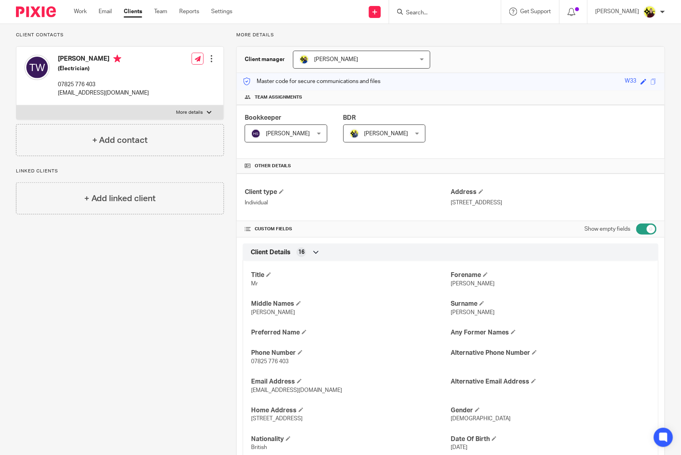
click at [189, 109] on label "More details" at bounding box center [119, 112] width 207 height 14
click at [16, 105] on input "More details" at bounding box center [16, 105] width 0 height 0
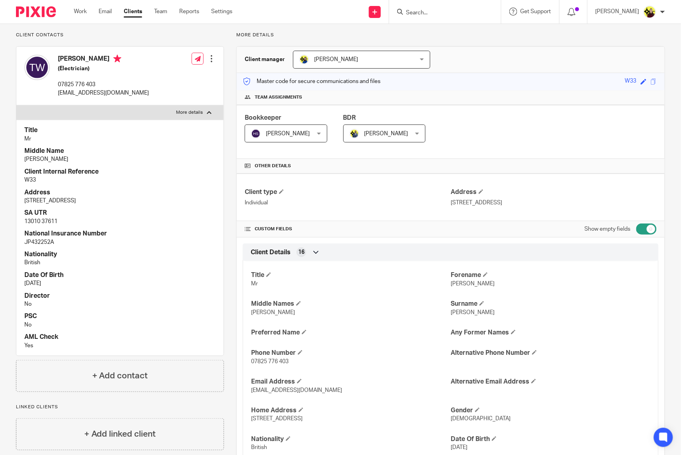
click at [187, 109] on label "More details" at bounding box center [119, 112] width 207 height 14
click at [16, 105] on input "More details" at bounding box center [16, 105] width 0 height 0
checkbox input "false"
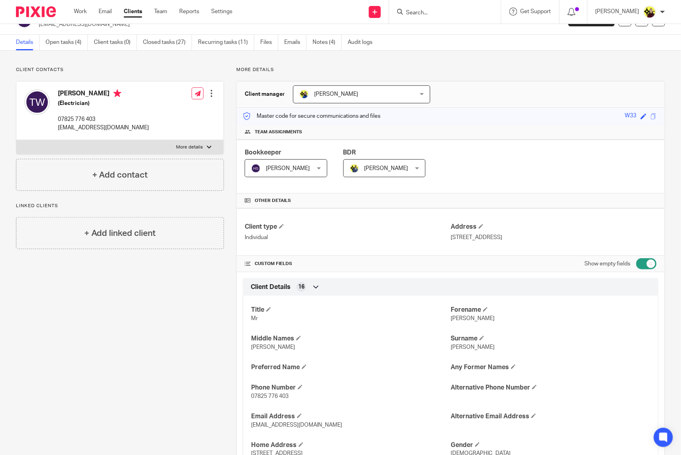
scroll to position [0, 0]
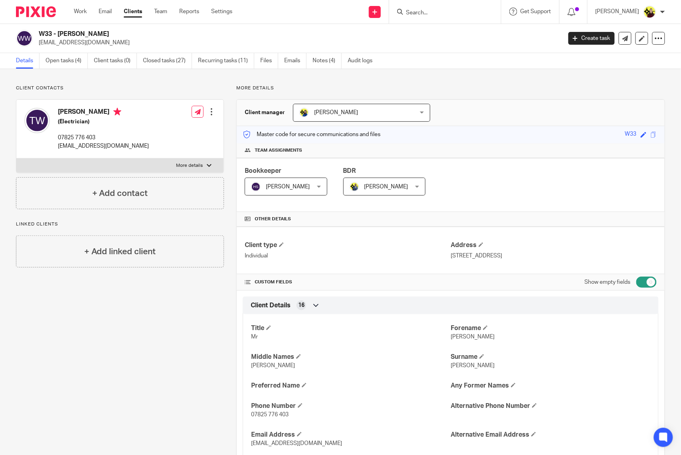
click at [443, 14] on input "Search" at bounding box center [441, 13] width 72 height 7
click at [452, 14] on input "b29" at bounding box center [441, 13] width 72 height 7
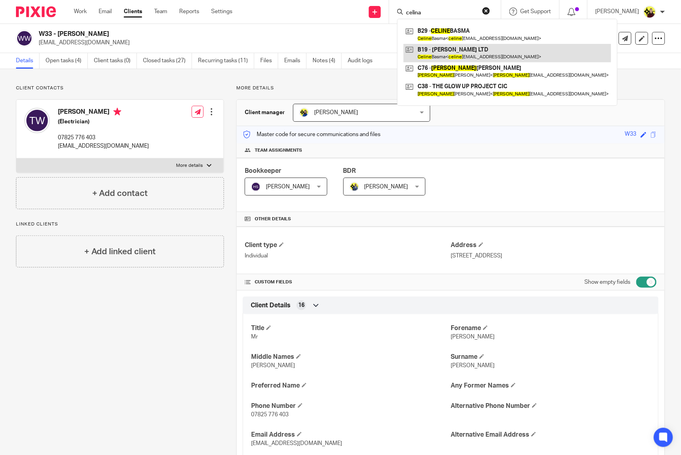
type input "celina"
click at [462, 50] on link at bounding box center [508, 53] width 208 height 18
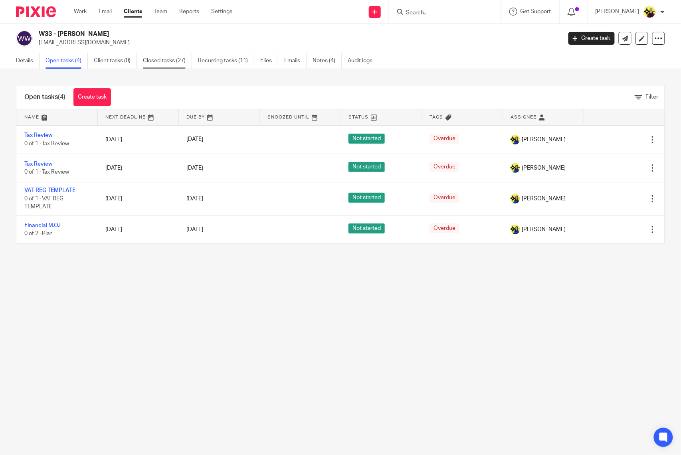
click at [170, 54] on link "Closed tasks (27)" at bounding box center [167, 61] width 49 height 16
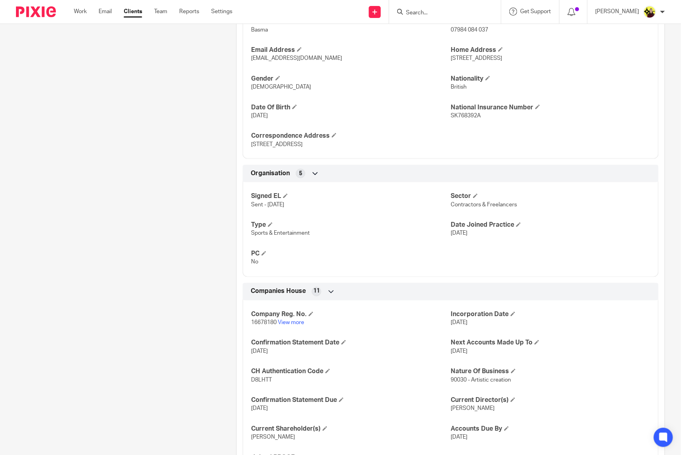
scroll to position [409, 0]
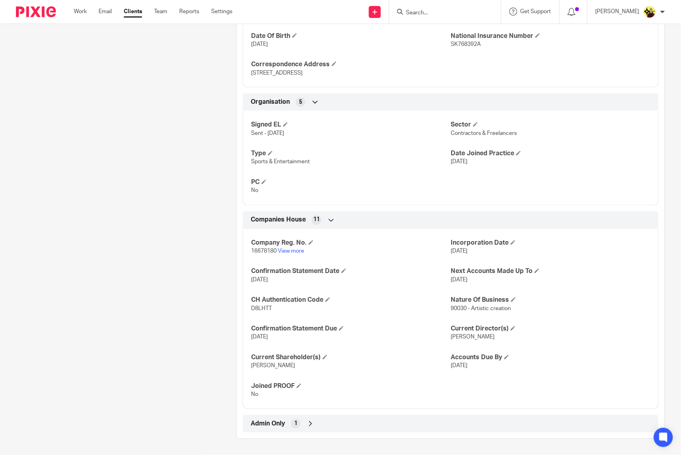
click at [317, 422] on div "Admin Only 1" at bounding box center [451, 424] width 404 height 14
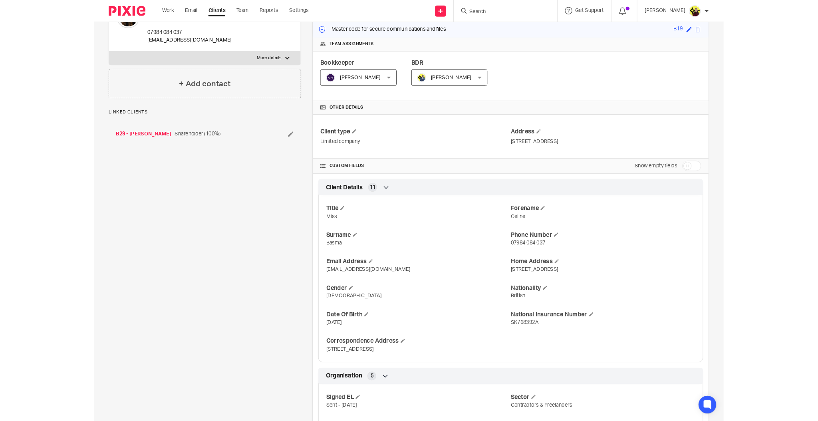
scroll to position [0, 0]
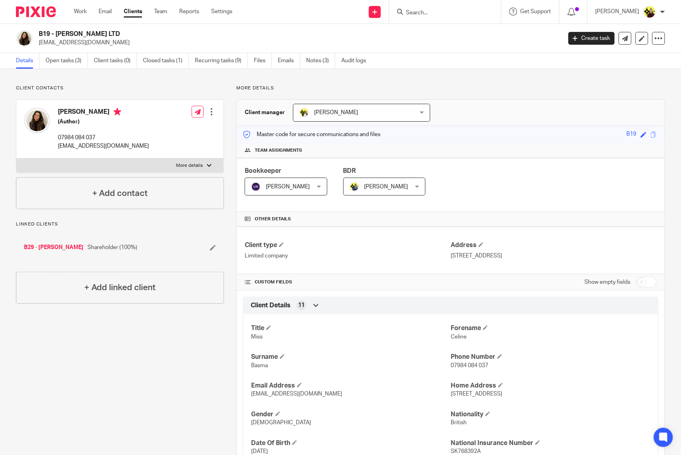
click at [96, 32] on h2 "B19 - CM BASMA LTD" at bounding box center [246, 34] width 415 height 8
copy div "B19 - CM BASMA LTD"
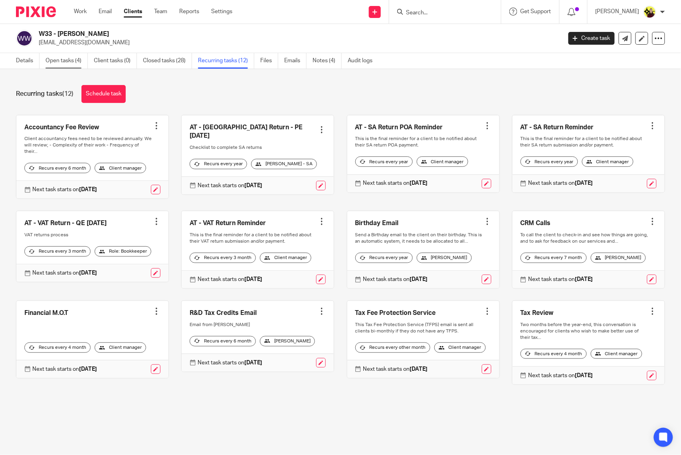
click at [66, 66] on link "Open tasks (4)" at bounding box center [67, 61] width 42 height 16
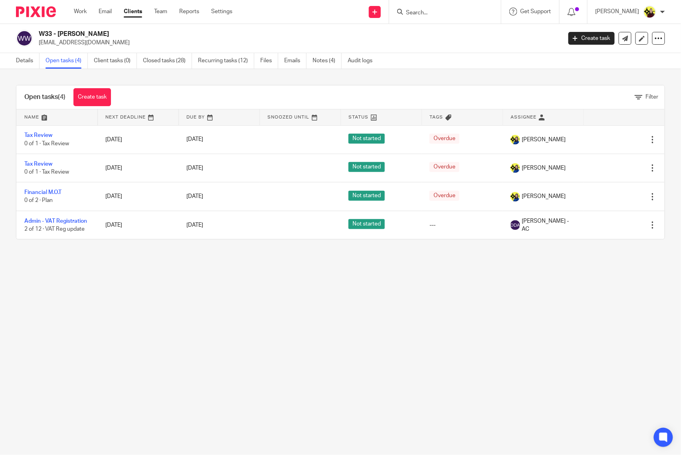
click at [26, 50] on div "W33 - THOMAS WATTS thomas355watts@btinternet.com Create task Update from Compan…" at bounding box center [340, 38] width 681 height 29
click at [22, 60] on link "Details" at bounding box center [28, 61] width 24 height 16
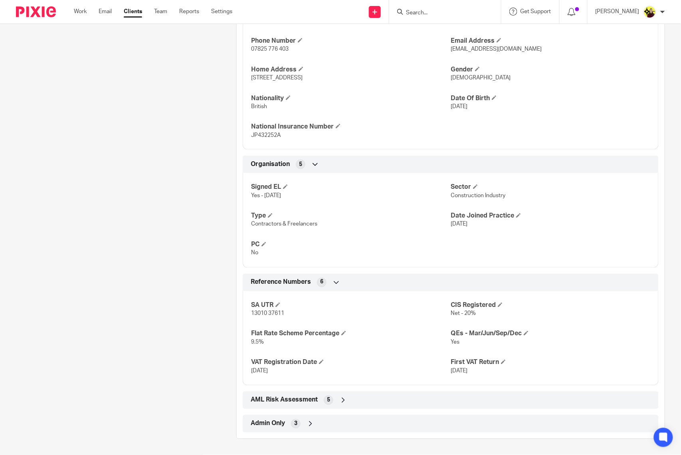
drag, startPoint x: 426, startPoint y: 425, endPoint x: 418, endPoint y: 419, distance: 10.0
click at [425, 425] on div "Admin Only 3" at bounding box center [451, 424] width 404 height 14
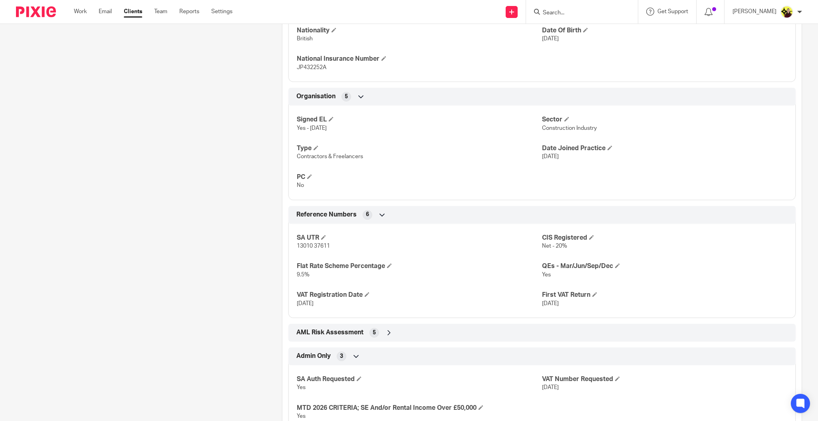
scroll to position [40, 0]
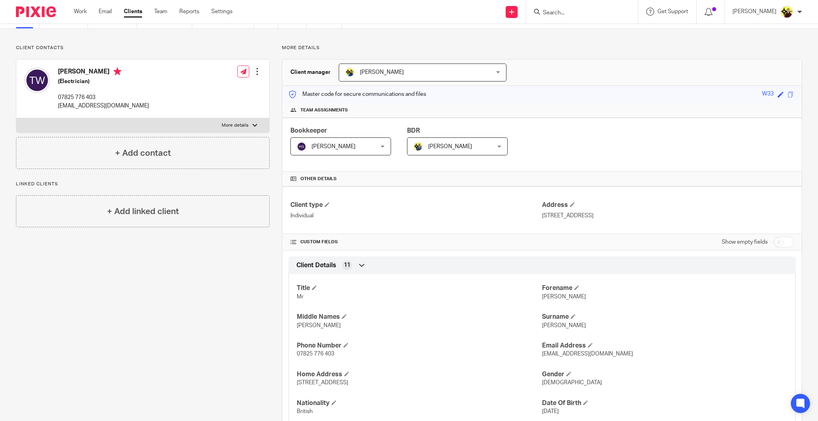
click at [681, 243] on input "checkbox" at bounding box center [783, 241] width 20 height 11
checkbox input "true"
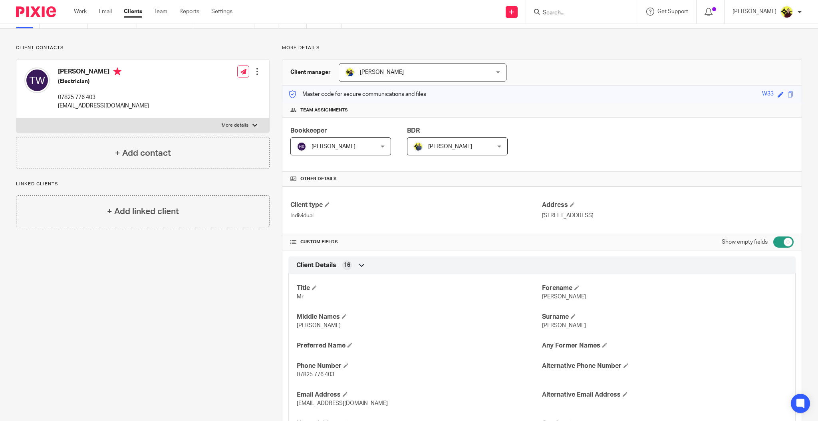
scroll to position [307, 0]
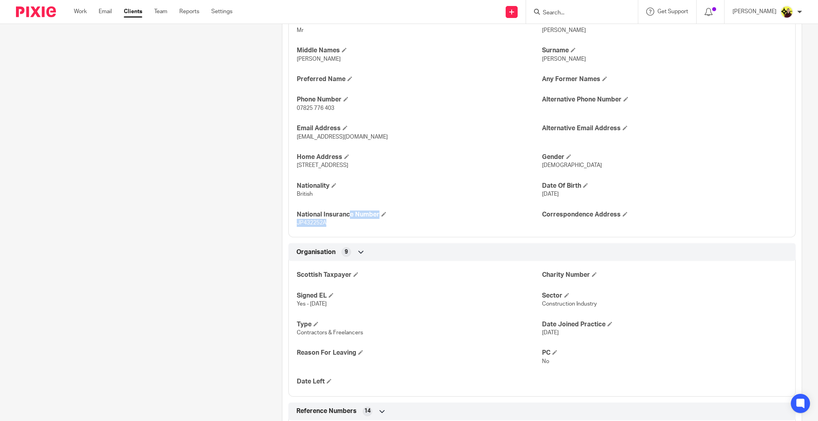
drag, startPoint x: 293, startPoint y: 214, endPoint x: 403, endPoint y: 231, distance: 111.1
click at [404, 230] on div "Title Mr Forename Thomas Middle Names John Surname Watts Preferred Name Any For…" at bounding box center [541, 120] width 507 height 236
click at [319, 222] on span "JP432252A" at bounding box center [312, 223] width 30 height 6
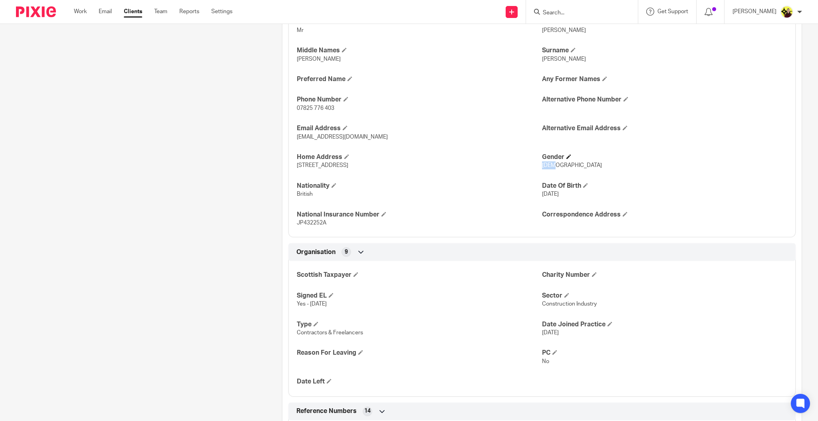
drag, startPoint x: 537, startPoint y: 166, endPoint x: 580, endPoint y: 153, distance: 45.4
click at [570, 164] on p "Male" at bounding box center [664, 165] width 245 height 8
drag, startPoint x: 537, startPoint y: 56, endPoint x: 586, endPoint y: 78, distance: 53.6
click at [578, 72] on div "Title Mr Forename Thomas Middle Names John Surname Watts Preferred Name Any For…" at bounding box center [541, 120] width 507 height 236
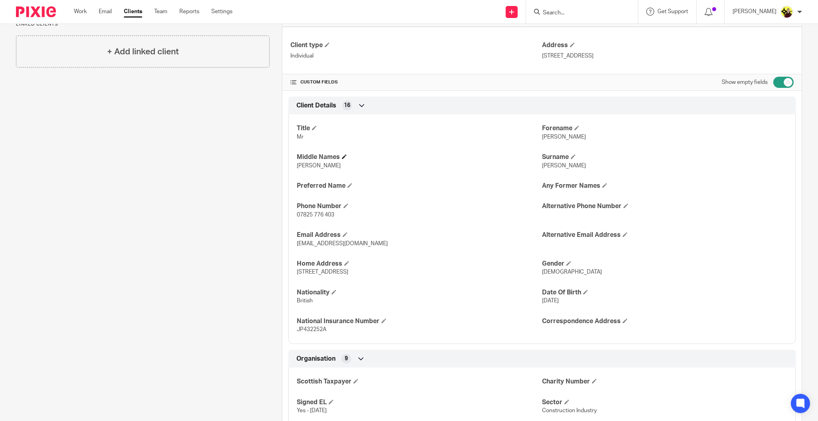
click at [533, 159] on h4 "Middle Names" at bounding box center [419, 157] width 245 height 8
click at [542, 165] on span "Watts" at bounding box center [564, 166] width 44 height 6
drag, startPoint x: 536, startPoint y: 155, endPoint x: 554, endPoint y: 168, distance: 22.9
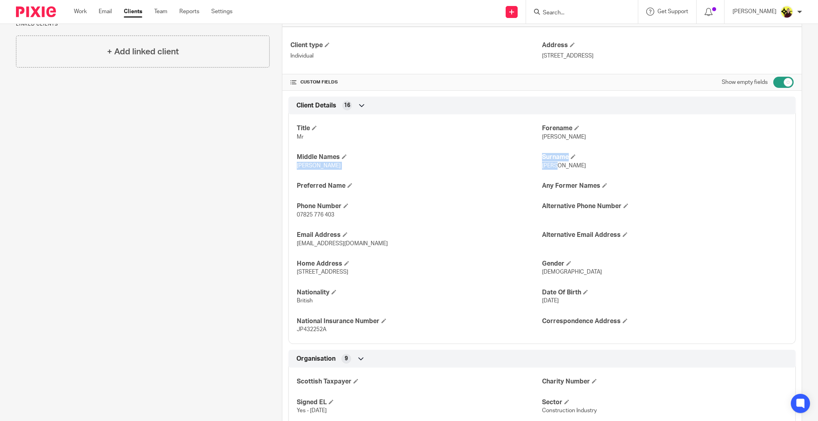
click at [554, 168] on div "Title Mr Forename Thomas Middle Names John Surname Watts Preferred Name Any For…" at bounding box center [541, 226] width 507 height 236
click at [554, 169] on p "Watts" at bounding box center [664, 166] width 245 height 8
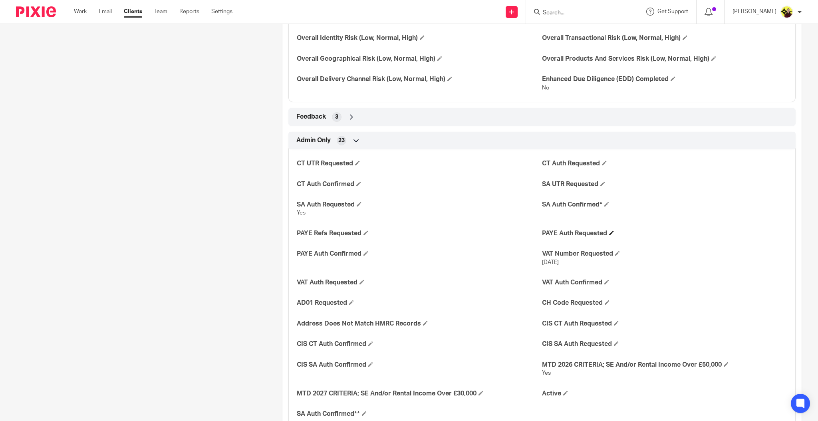
scroll to position [1341, 0]
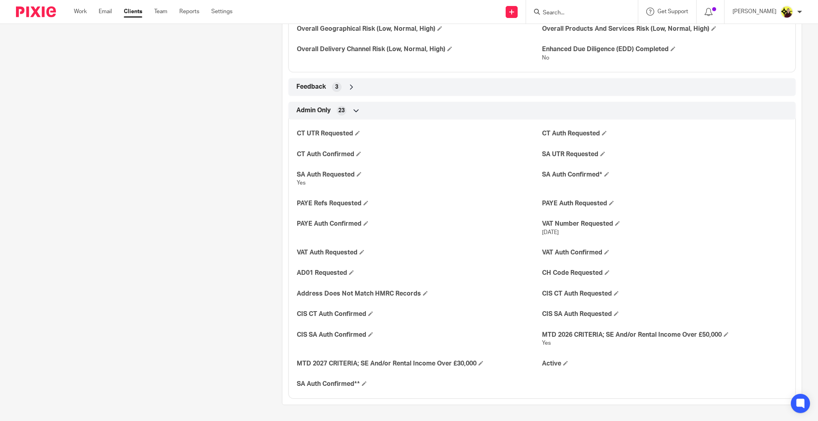
drag, startPoint x: 624, startPoint y: 335, endPoint x: 331, endPoint y: 146, distance: 349.1
click at [331, 146] on div "CT UTR Requested CT Auth Requested CT Auth Confirmed SA UTR Requested SA Auth R…" at bounding box center [541, 255] width 507 height 285
click at [392, 200] on h4 "PAYE Refs Requested" at bounding box center [419, 203] width 245 height 8
click at [345, 228] on div "PAYE Auth Confirmed" at bounding box center [419, 228] width 245 height 17
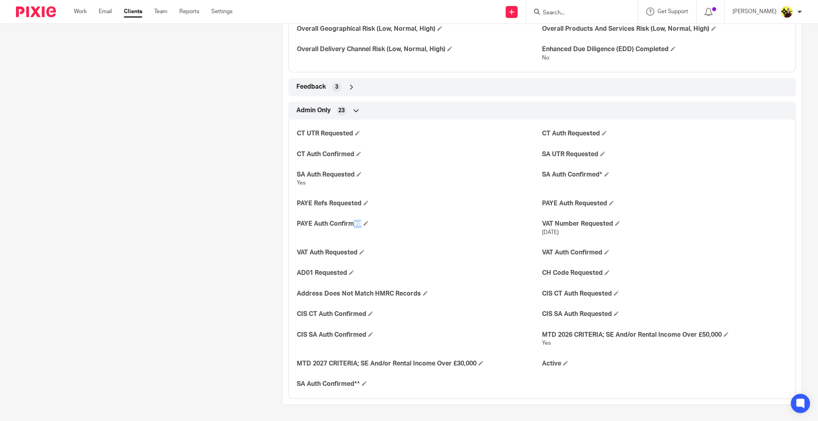
click at [345, 228] on div "PAYE Auth Confirmed" at bounding box center [419, 228] width 245 height 17
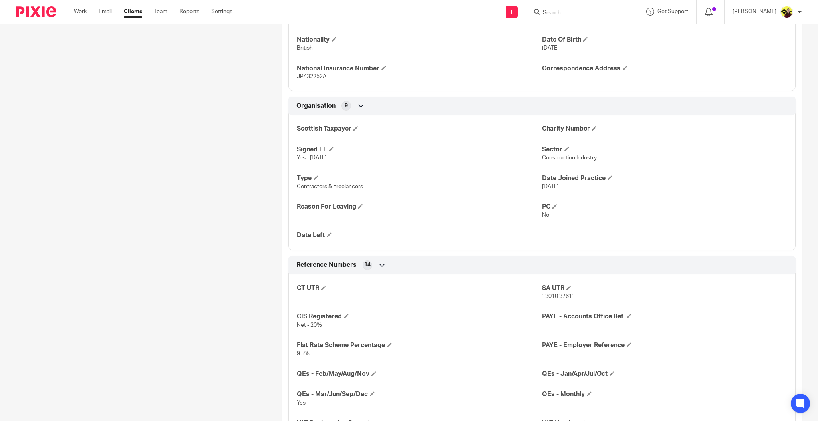
scroll to position [489, 0]
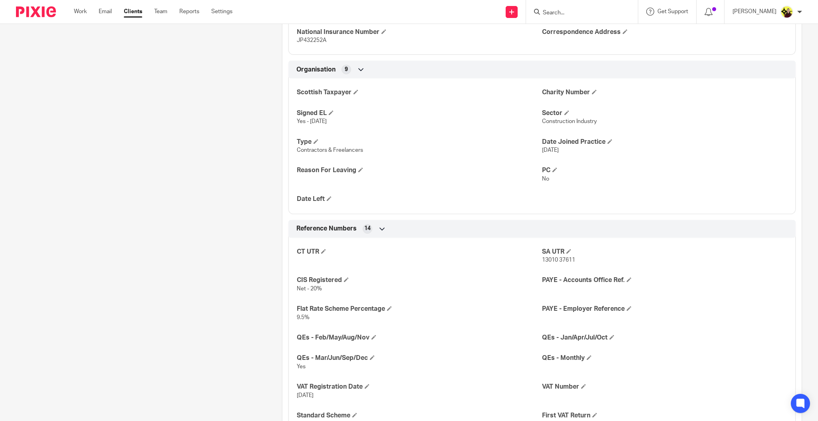
drag, startPoint x: 296, startPoint y: 279, endPoint x: 349, endPoint y: 291, distance: 53.8
click at [349, 291] on div "CIS Registered Net - 20%" at bounding box center [419, 284] width 245 height 17
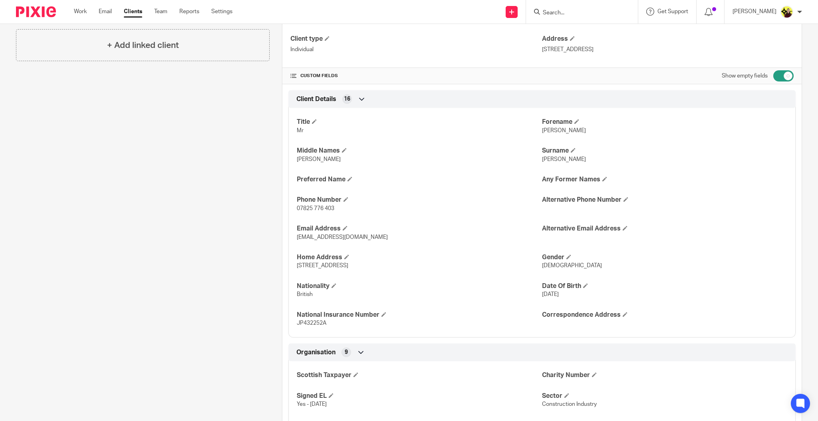
scroll to position [213, 0]
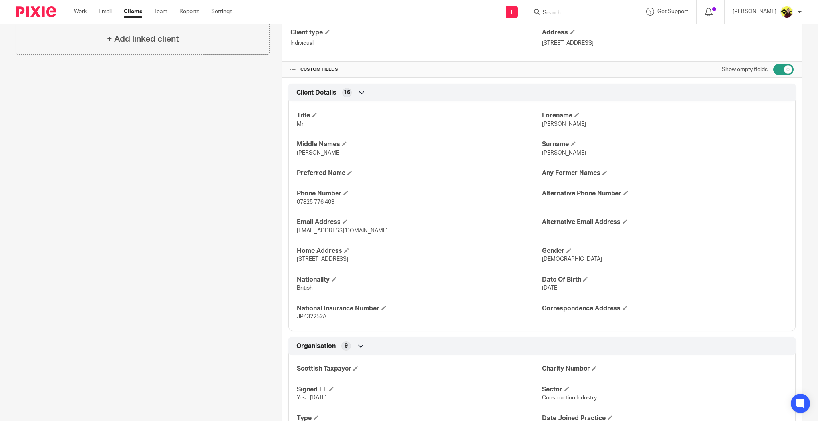
drag, startPoint x: 422, startPoint y: 262, endPoint x: 280, endPoint y: 124, distance: 198.3
click at [282, 124] on div "Client Details 16 Title Mr Forename Thomas Middle Names John Surname Watts Pref…" at bounding box center [541, 207] width 519 height 247
click at [312, 158] on div "Title Mr Forename Thomas Middle Names John Surname Watts Preferred Name Any For…" at bounding box center [541, 213] width 507 height 236
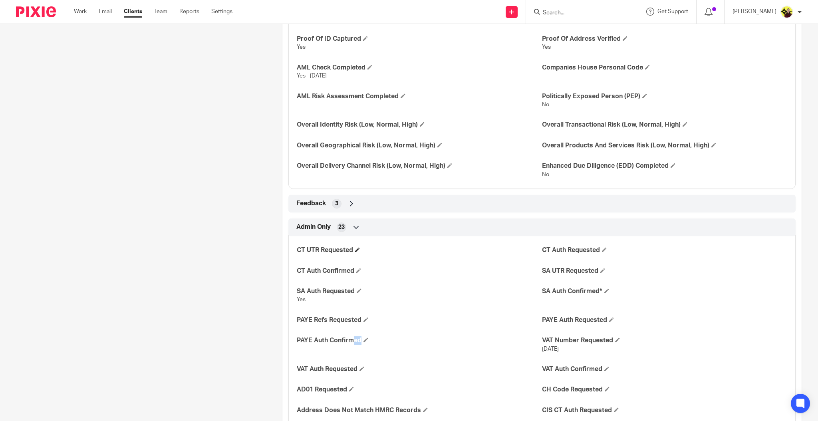
scroll to position [1341, 0]
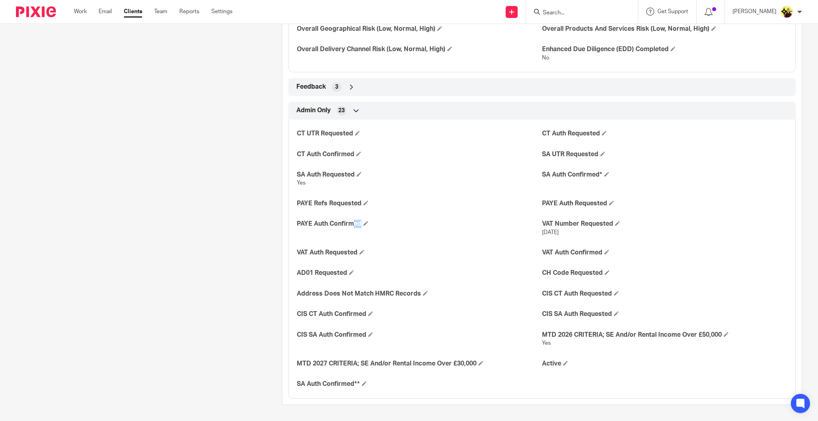
drag, startPoint x: 294, startPoint y: 125, endPoint x: 598, endPoint y: 372, distance: 391.6
click at [598, 372] on div "CT UTR Requested CT Auth Requested CT Auth Confirmed SA UTR Requested SA Auth R…" at bounding box center [541, 255] width 507 height 285
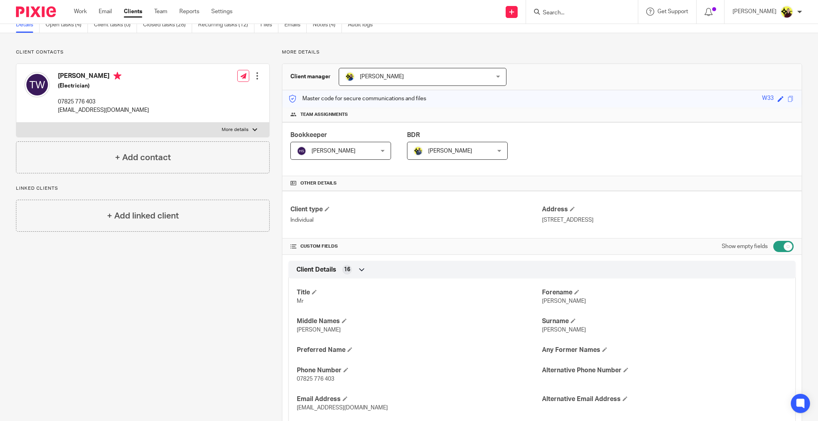
scroll to position [0, 0]
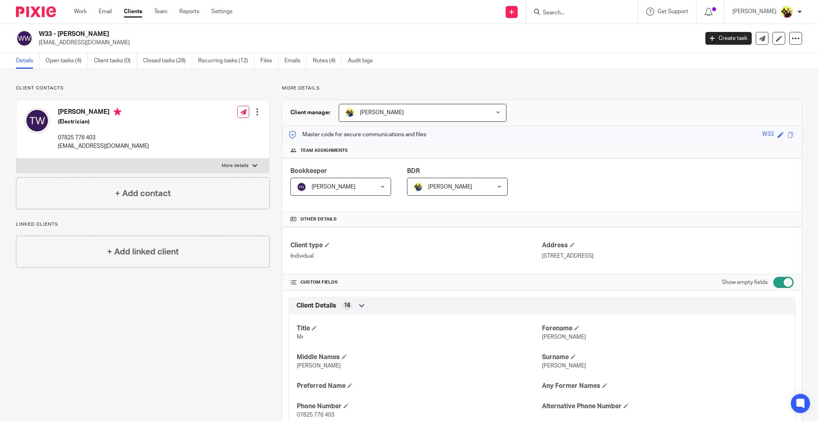
click at [581, 15] on input "Search" at bounding box center [578, 13] width 72 height 7
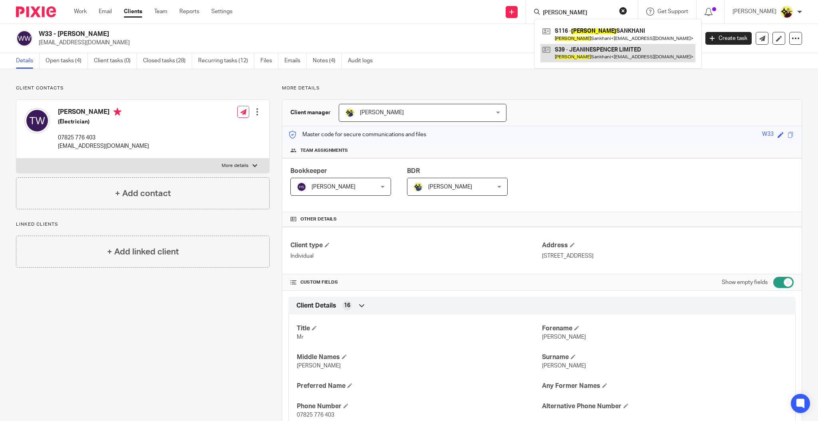
type input "jeanine"
click at [590, 53] on link at bounding box center [617, 53] width 155 height 18
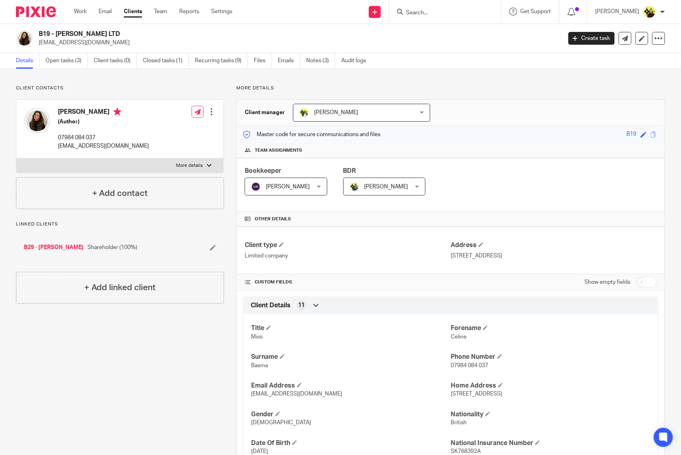
click at [447, 13] on input "Search" at bounding box center [441, 13] width 72 height 7
click at [418, 7] on form at bounding box center [447, 12] width 85 height 10
click at [433, 12] on input "Search" at bounding box center [441, 13] width 72 height 7
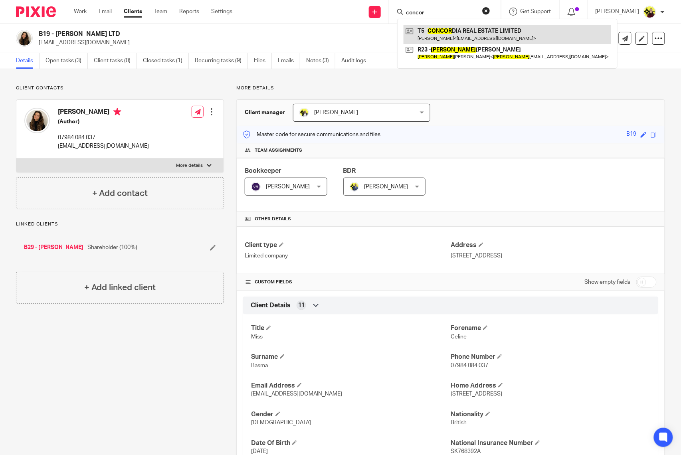
type input "concor"
click at [451, 40] on link at bounding box center [508, 34] width 208 height 18
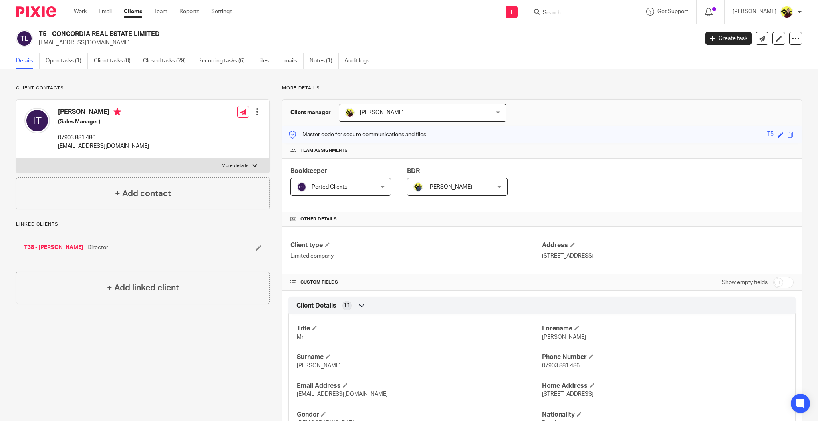
click at [578, 9] on form at bounding box center [584, 12] width 85 height 10
click at [574, 12] on input "Search" at bounding box center [578, 13] width 72 height 7
type input "sharon potss"
click at [598, 42] on link at bounding box center [626, 34] width 173 height 18
click at [559, 26] on link at bounding box center [626, 34] width 173 height 18
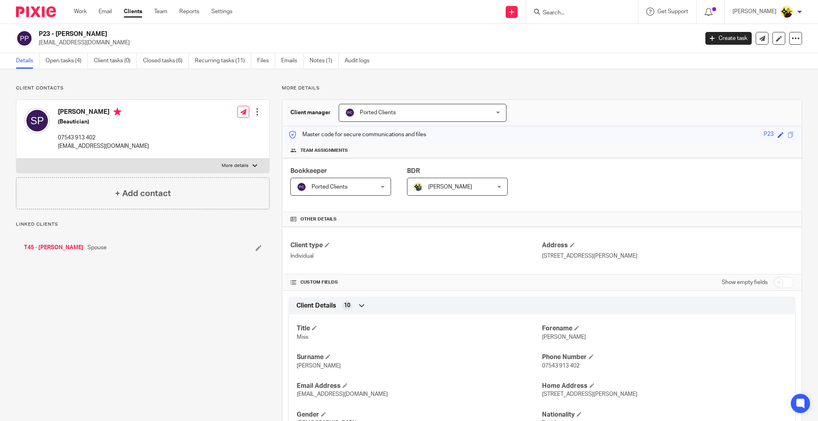
click at [594, 15] on input "Search" at bounding box center [578, 13] width 72 height 7
type input "a53"
click at [149, 58] on link "Closed tasks (6)" at bounding box center [166, 61] width 46 height 16
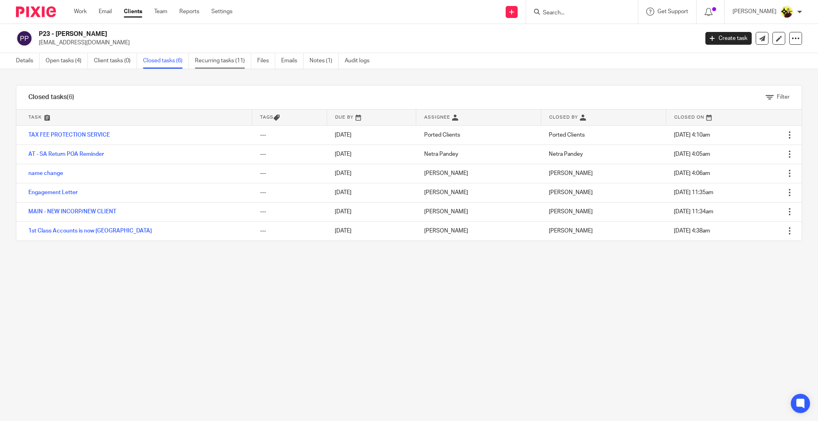
click at [209, 56] on link "Recurring tasks (11)" at bounding box center [223, 61] width 56 height 16
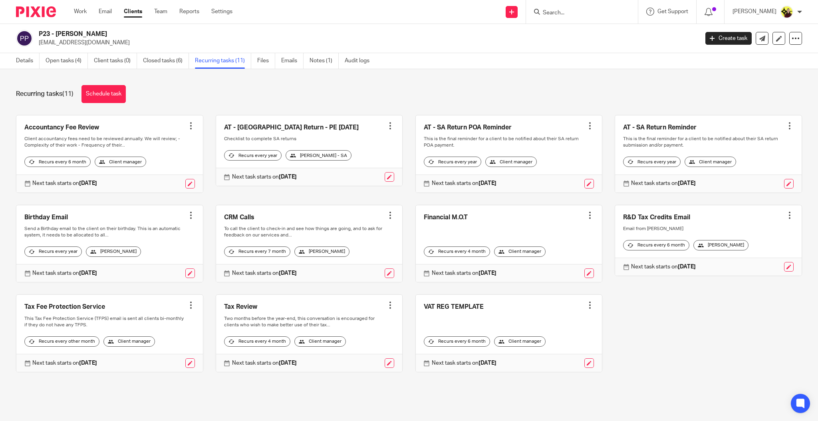
click at [569, 10] on input "Search" at bounding box center [578, 13] width 72 height 7
click at [582, 10] on input "Search" at bounding box center [578, 13] width 72 height 7
type input "a94"
click at [602, 43] on link at bounding box center [625, 34] width 171 height 18
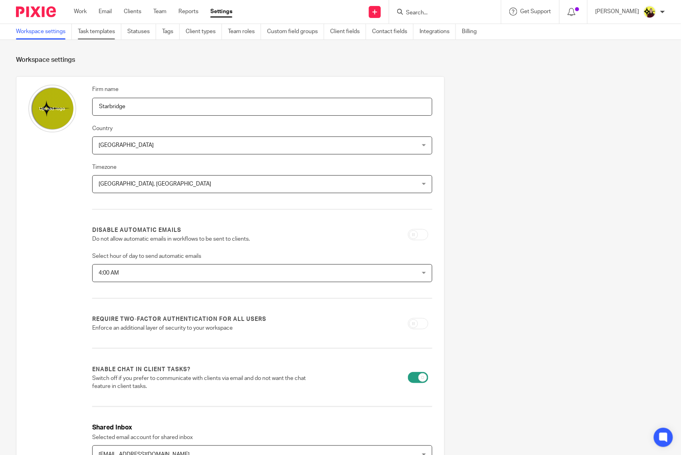
click at [95, 38] on link "Task templates" at bounding box center [100, 32] width 44 height 16
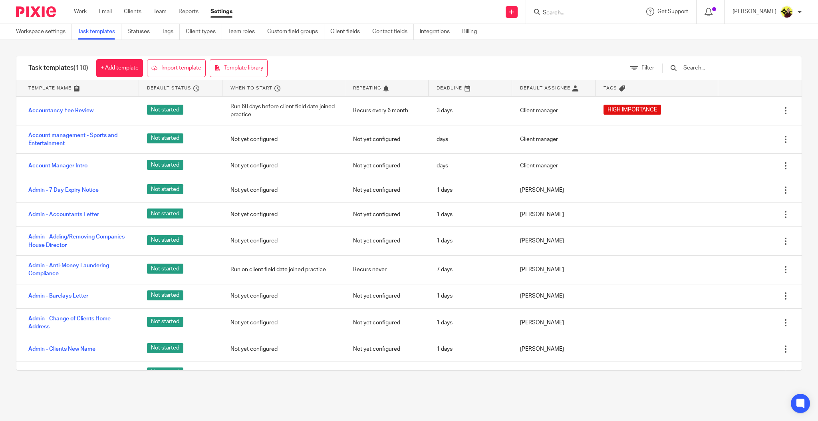
click at [729, 67] on input "text" at bounding box center [729, 68] width 93 height 9
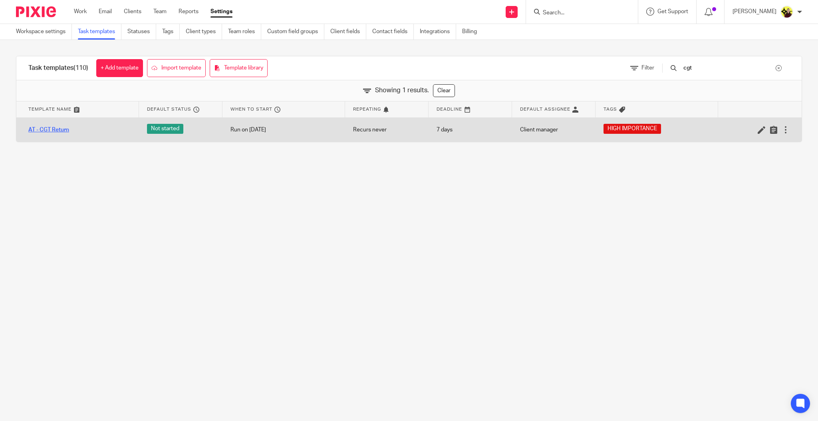
type input "cgt"
click at [758, 131] on icon at bounding box center [762, 130] width 8 height 8
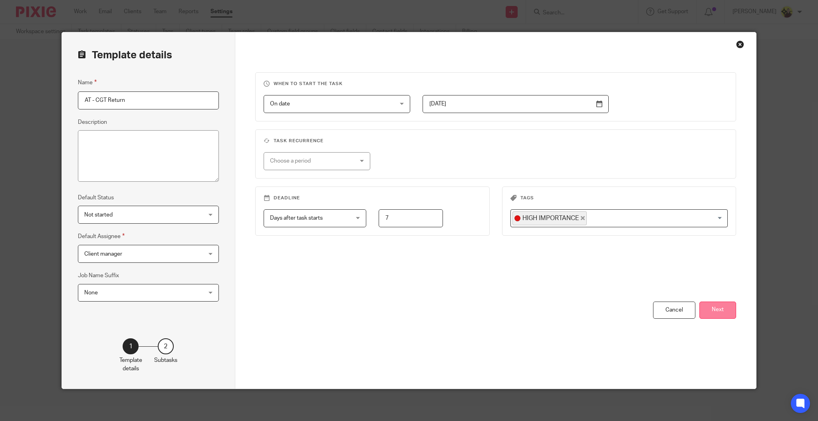
drag, startPoint x: 719, startPoint y: 300, endPoint x: 717, endPoint y: 305, distance: 5.7
click at [719, 300] on div "When to start the task On date On date Disable On date Week day Month day On cl…" at bounding box center [495, 186] width 481 height 229
click at [716, 308] on button "Next" at bounding box center [717, 310] width 37 height 17
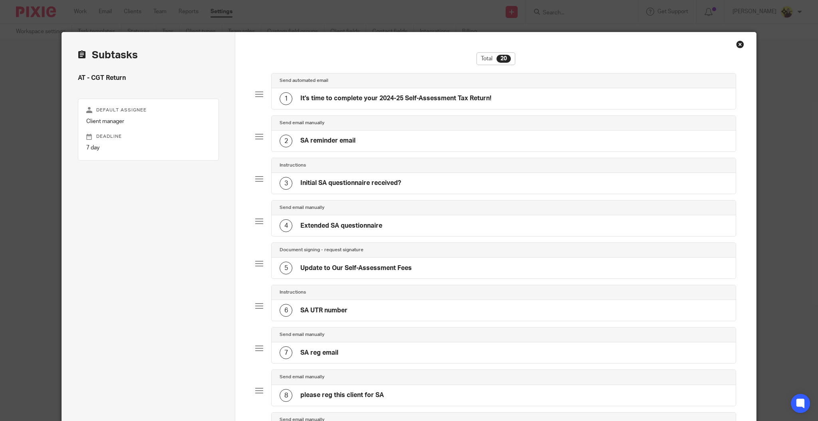
click at [378, 102] on h4 "It's time to complete your 2024-25 Self-Assessment Tax Return!" at bounding box center [395, 98] width 191 height 8
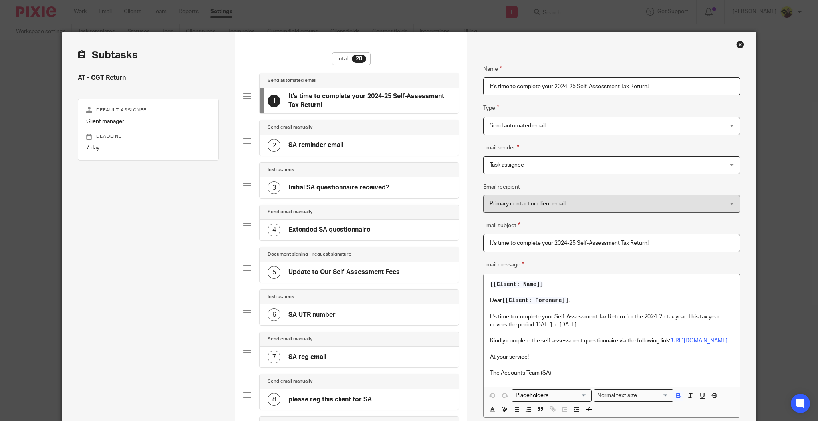
click at [355, 136] on div "2 SA reminder email" at bounding box center [359, 145] width 199 height 21
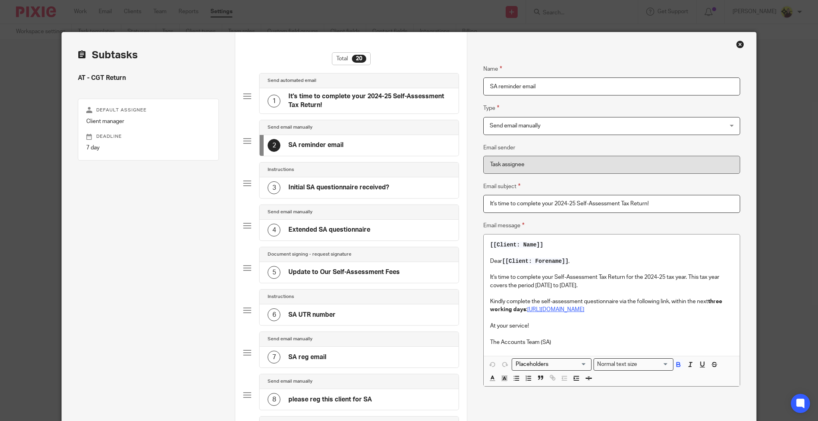
click at [343, 182] on div "3 Initial SA questionnaire received?" at bounding box center [328, 187] width 121 height 13
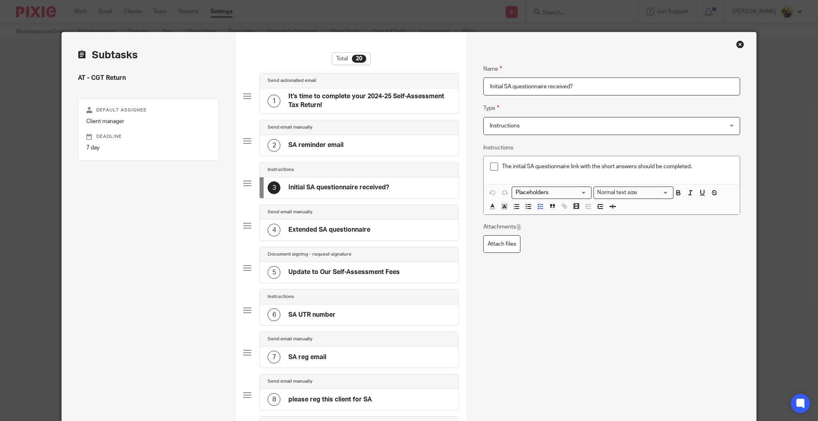
click at [356, 222] on div "4 Extended SA questionnaire" at bounding box center [359, 230] width 199 height 21
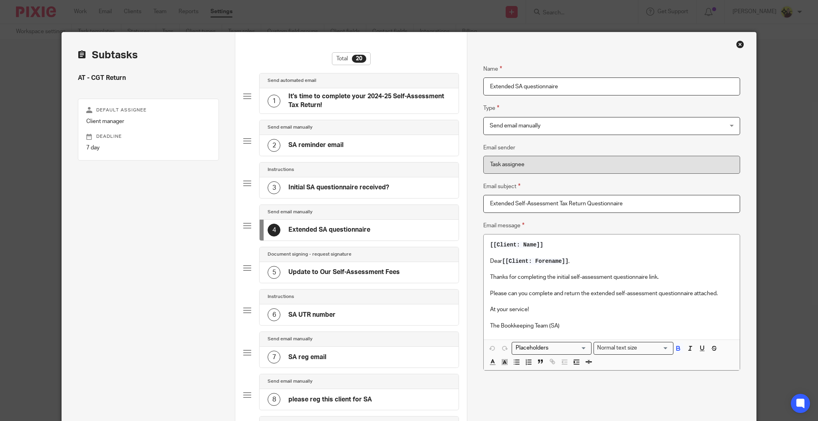
click at [346, 269] on h4 "Update to Our Self-Assessment Fees" at bounding box center [343, 272] width 111 height 8
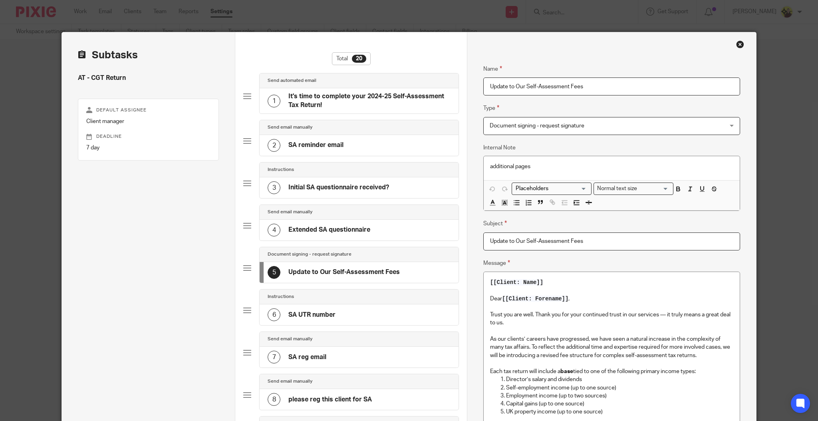
click at [348, 306] on div "6 SA UTR number" at bounding box center [359, 314] width 199 height 21
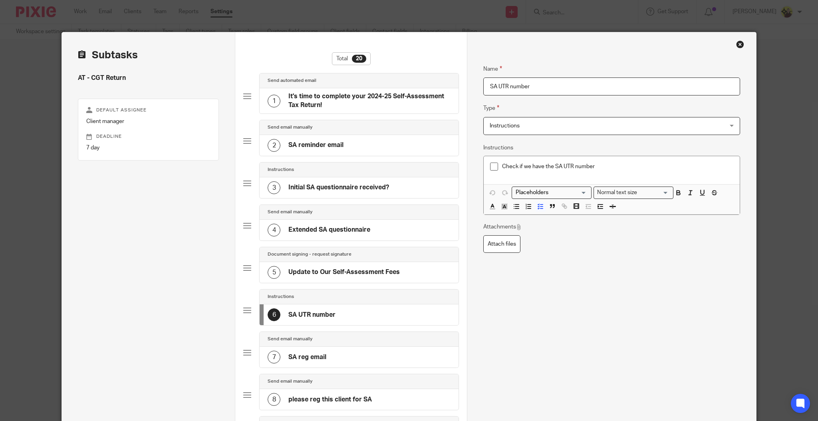
click at [353, 347] on div "Send email manually" at bounding box center [359, 339] width 199 height 15
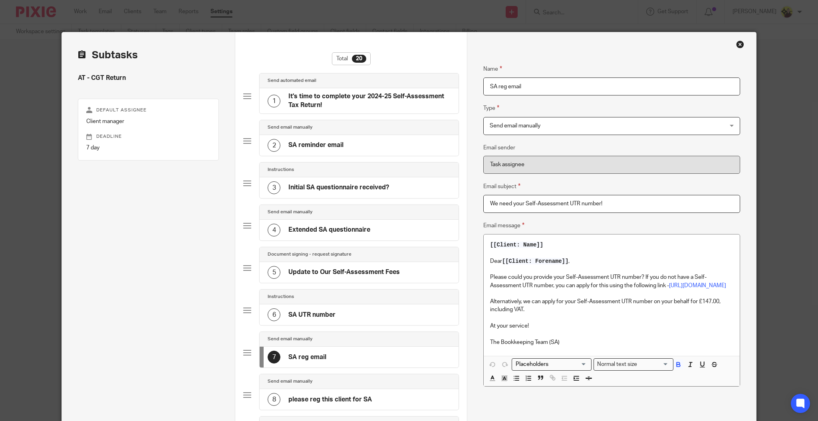
click at [345, 374] on div "Send email manually 7 SA reg email" at bounding box center [351, 353] width 216 height 42
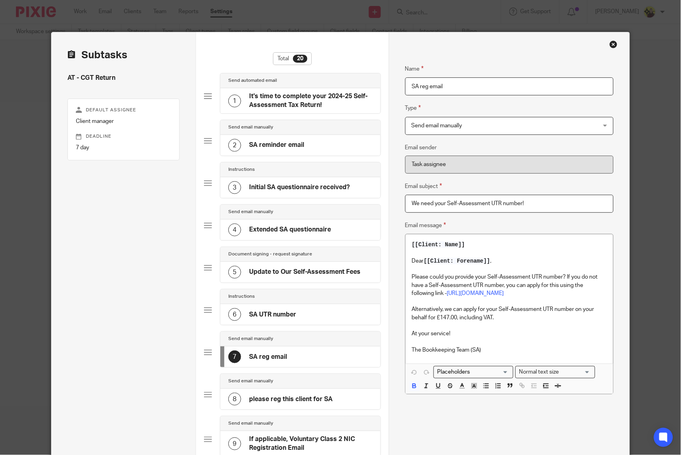
click at [90, 77] on h4 "AT - CGT Return" at bounding box center [124, 78] width 112 height 8
copy div "AT - CGT Return"
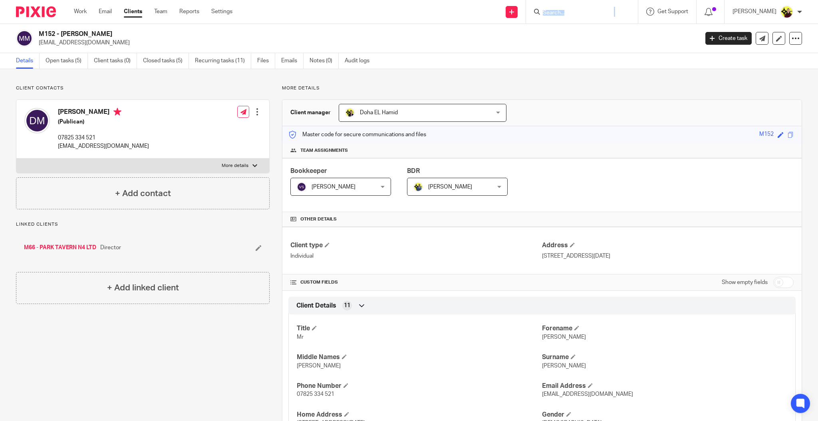
click at [569, 8] on form at bounding box center [584, 12] width 85 height 10
click at [564, 11] on input "Search" at bounding box center [578, 13] width 72 height 7
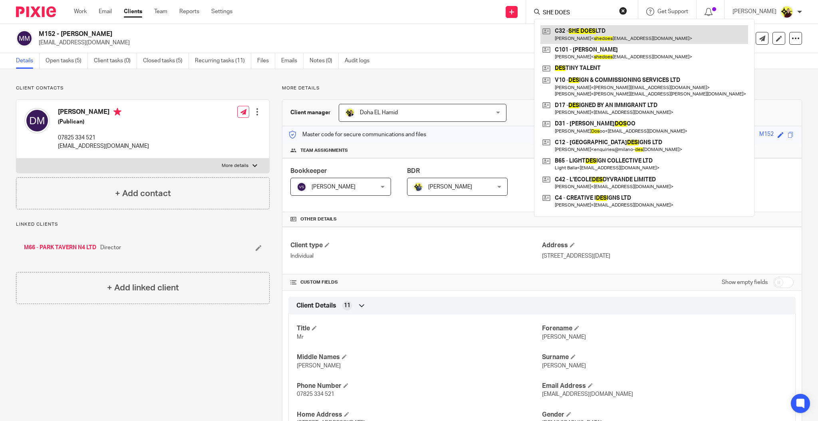
type input "SHE DOES"
click at [582, 25] on link at bounding box center [644, 34] width 208 height 18
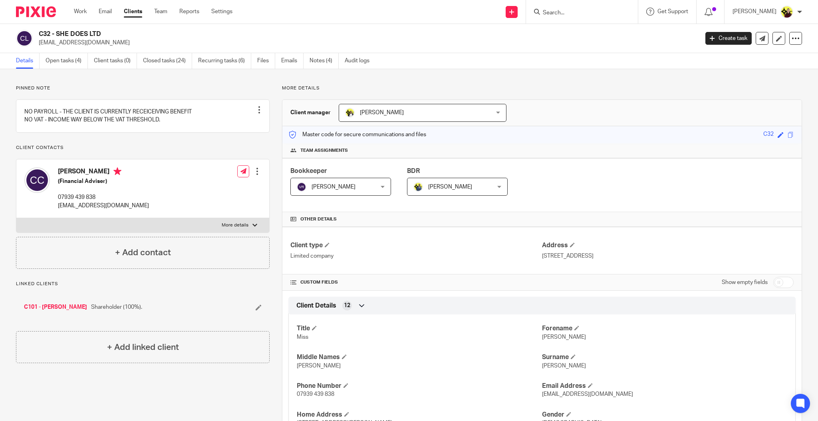
click at [590, 14] on input "Search" at bounding box center [578, 13] width 72 height 7
paste input "2. SHE DOES LTD"
click at [560, 10] on input "2. SHE DOES LTD" at bounding box center [578, 13] width 72 height 7
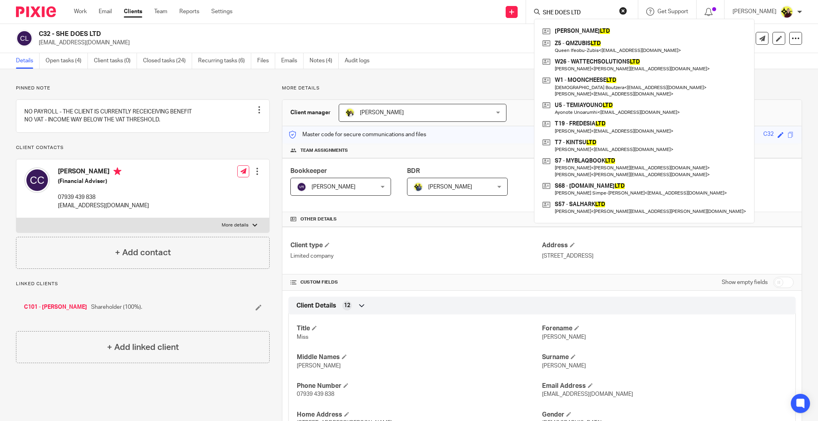
click at [608, 13] on input "SHE DOES LTD" at bounding box center [578, 13] width 72 height 7
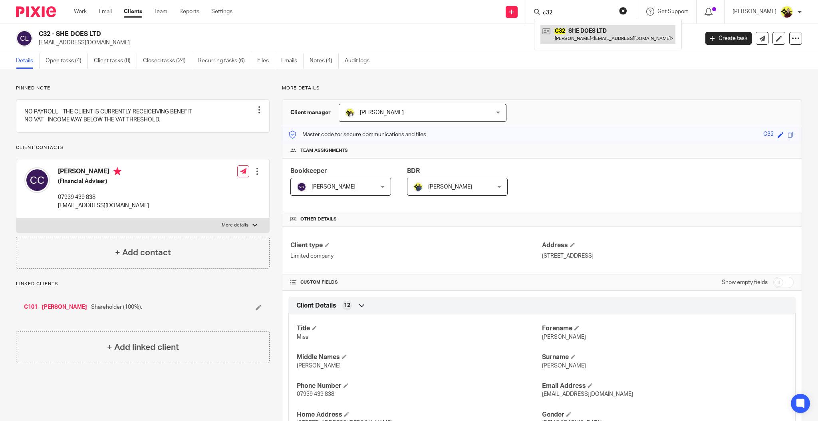
type input "c32"
click at [608, 32] on link at bounding box center [607, 34] width 135 height 18
click at [76, 64] on link "Open tasks (4)" at bounding box center [67, 61] width 42 height 16
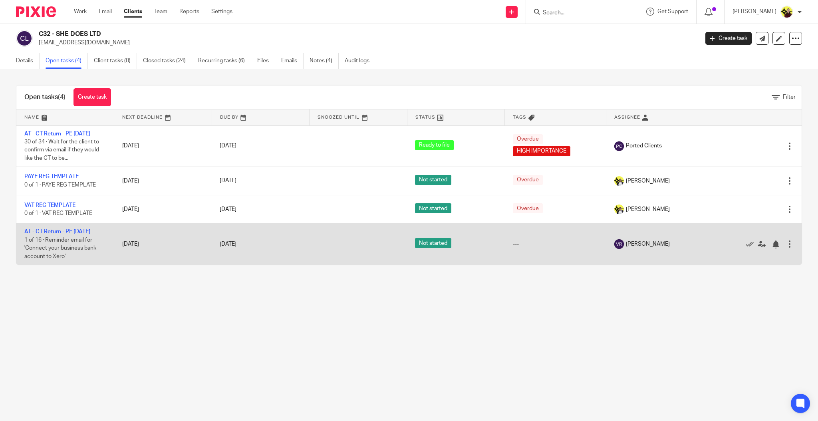
click at [50, 234] on td "AT - CT Return - PE 31-08-2025 1 of 16 · Reminder email for 'Connect your busin…" at bounding box center [65, 244] width 98 height 41
click at [52, 234] on link "AT - CT Return - PE [DATE]" at bounding box center [57, 232] width 66 height 6
